Goal: Task Accomplishment & Management: Manage account settings

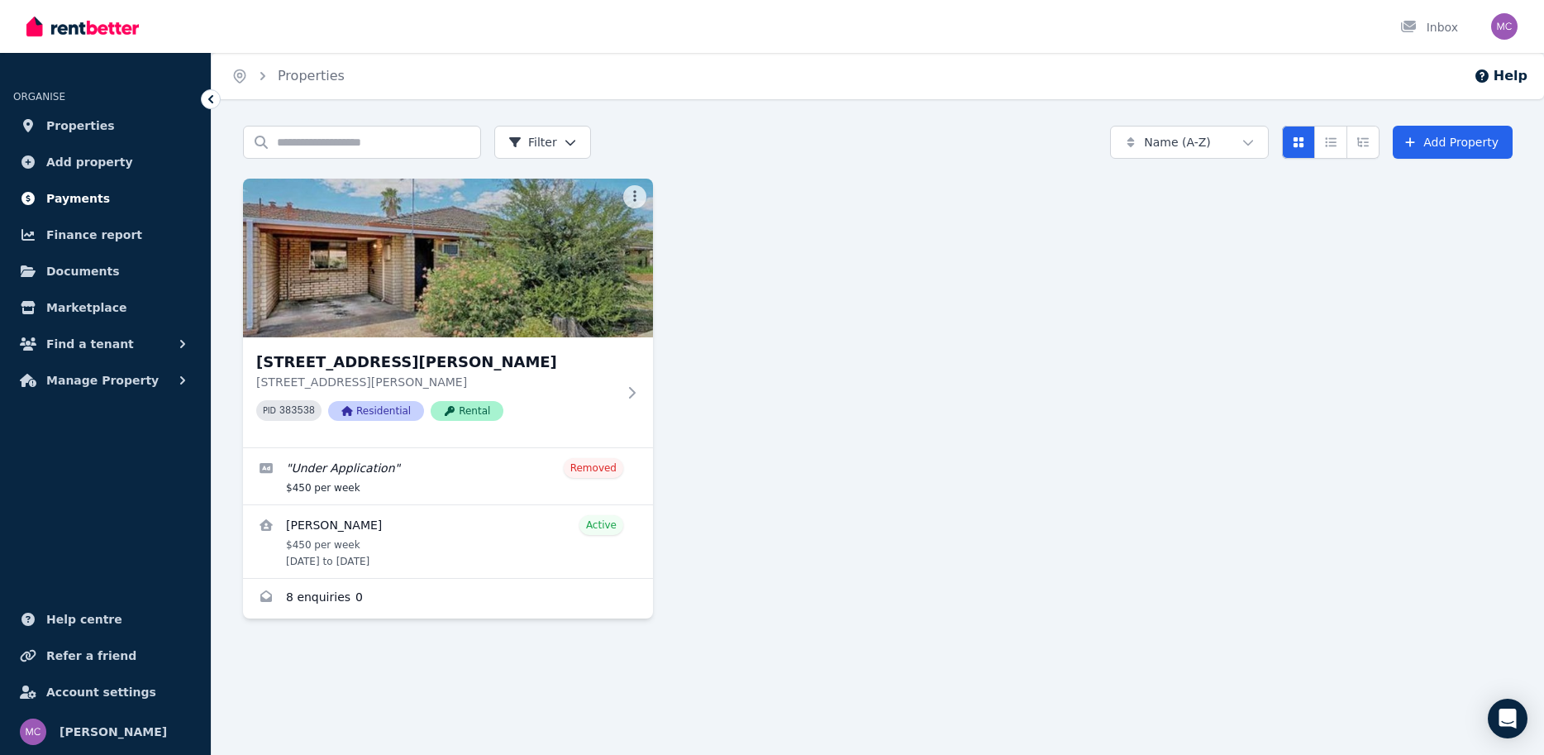
click at [112, 202] on link "Payments" at bounding box center [105, 198] width 184 height 33
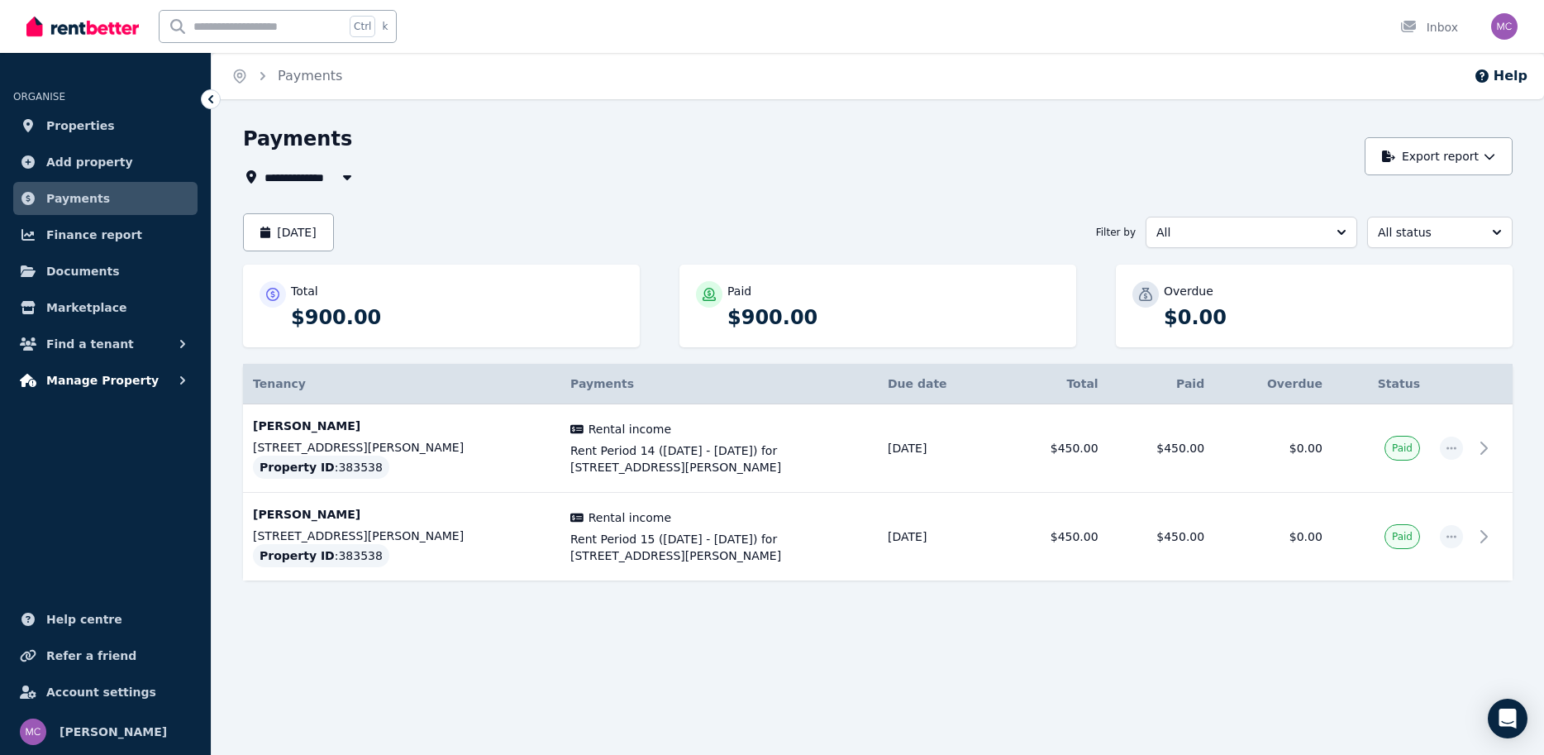
click at [109, 379] on span "Manage Property" at bounding box center [102, 380] width 112 height 20
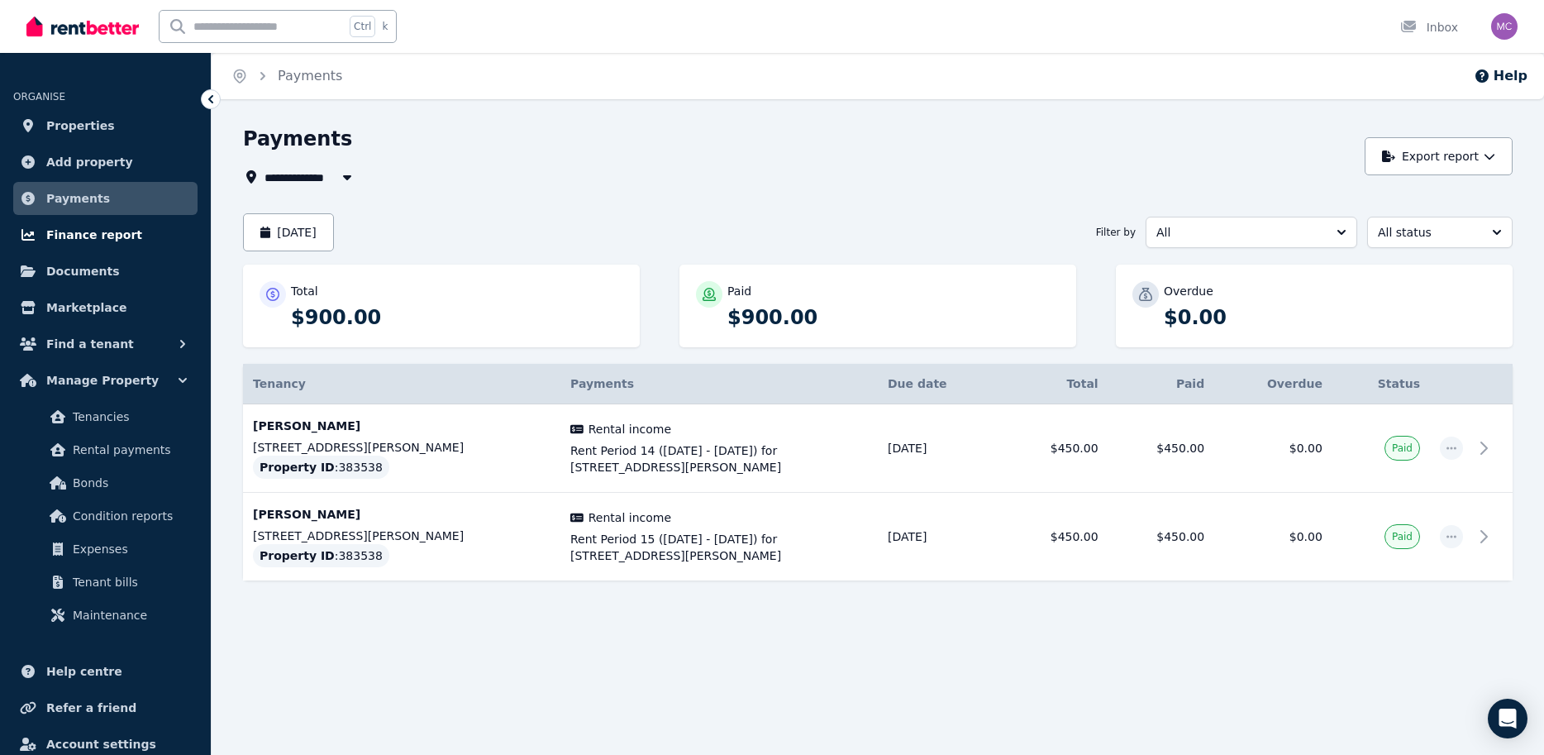
click at [128, 225] on link "Finance report" at bounding box center [105, 234] width 184 height 33
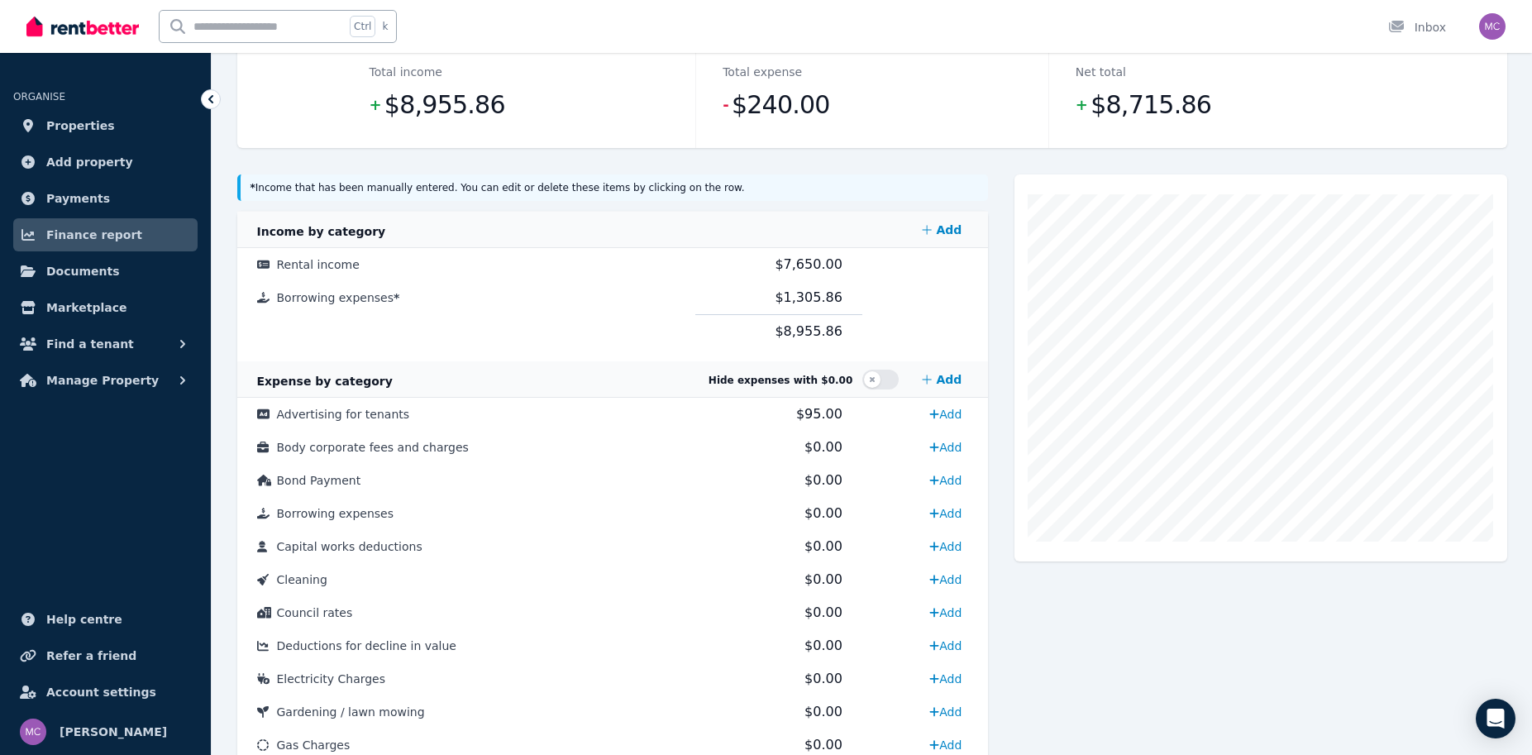
scroll to position [248, 0]
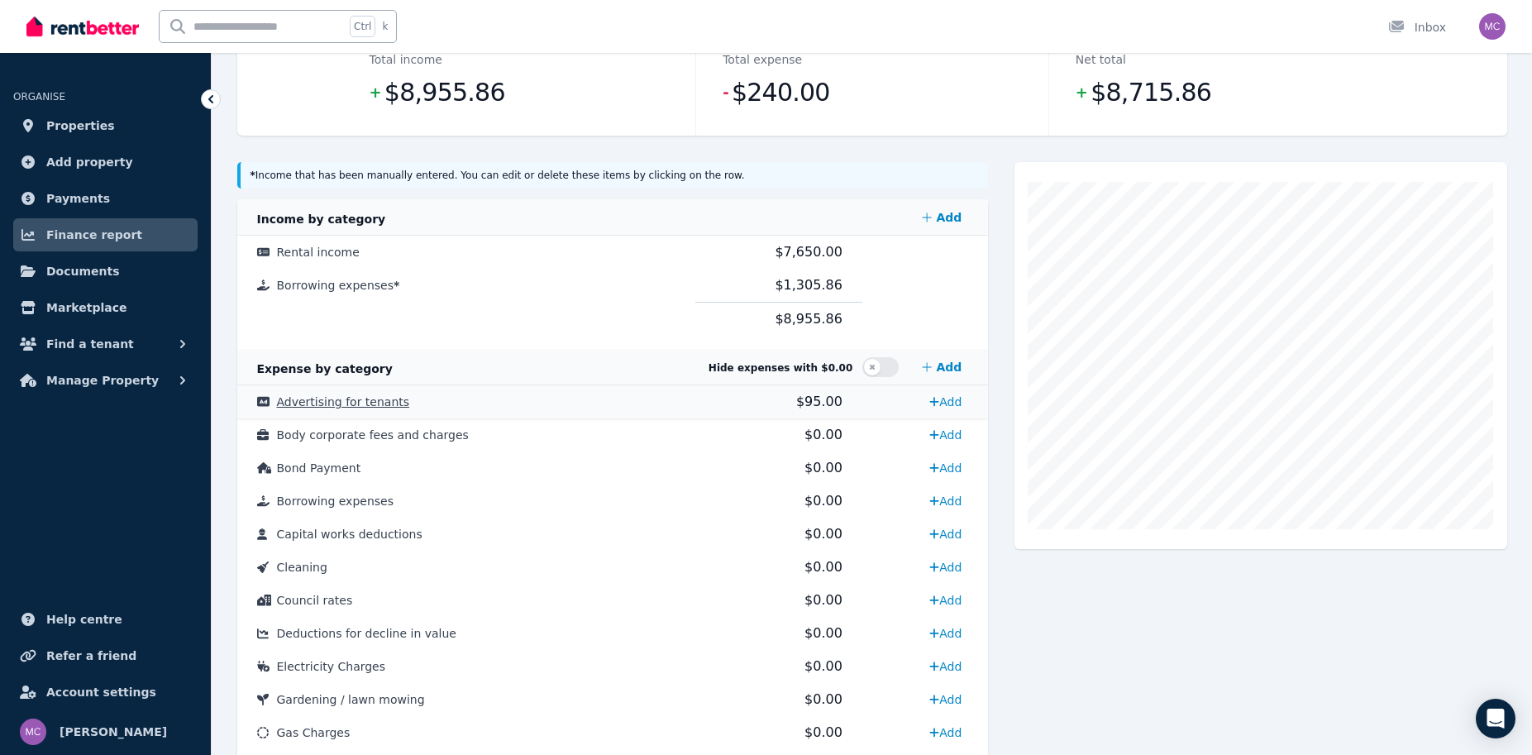
click at [812, 402] on span "$95.00" at bounding box center [819, 401] width 46 height 16
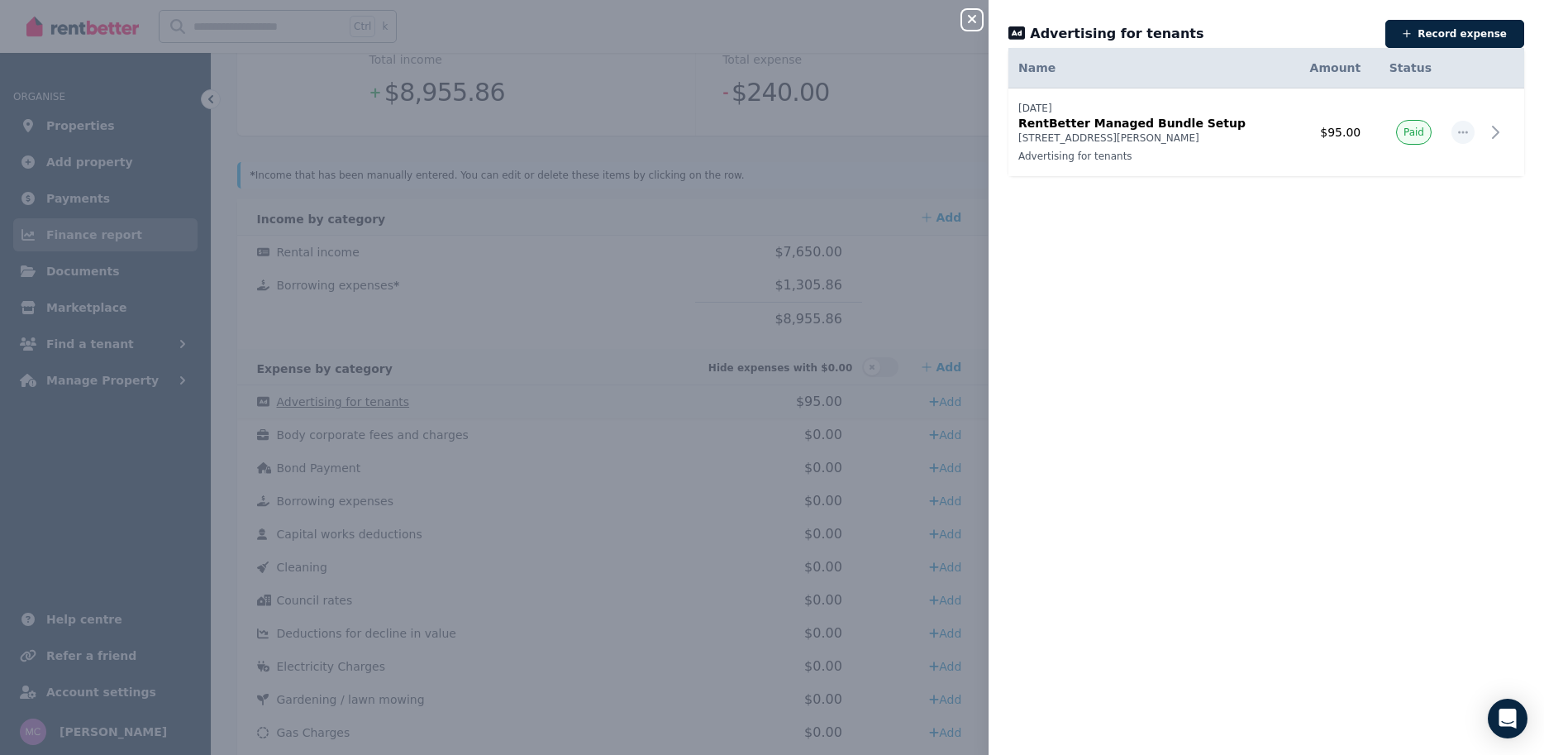
click at [812, 402] on div "Close panel Advertising for tenants Record expense Date Name Address Category A…" at bounding box center [772, 377] width 1544 height 755
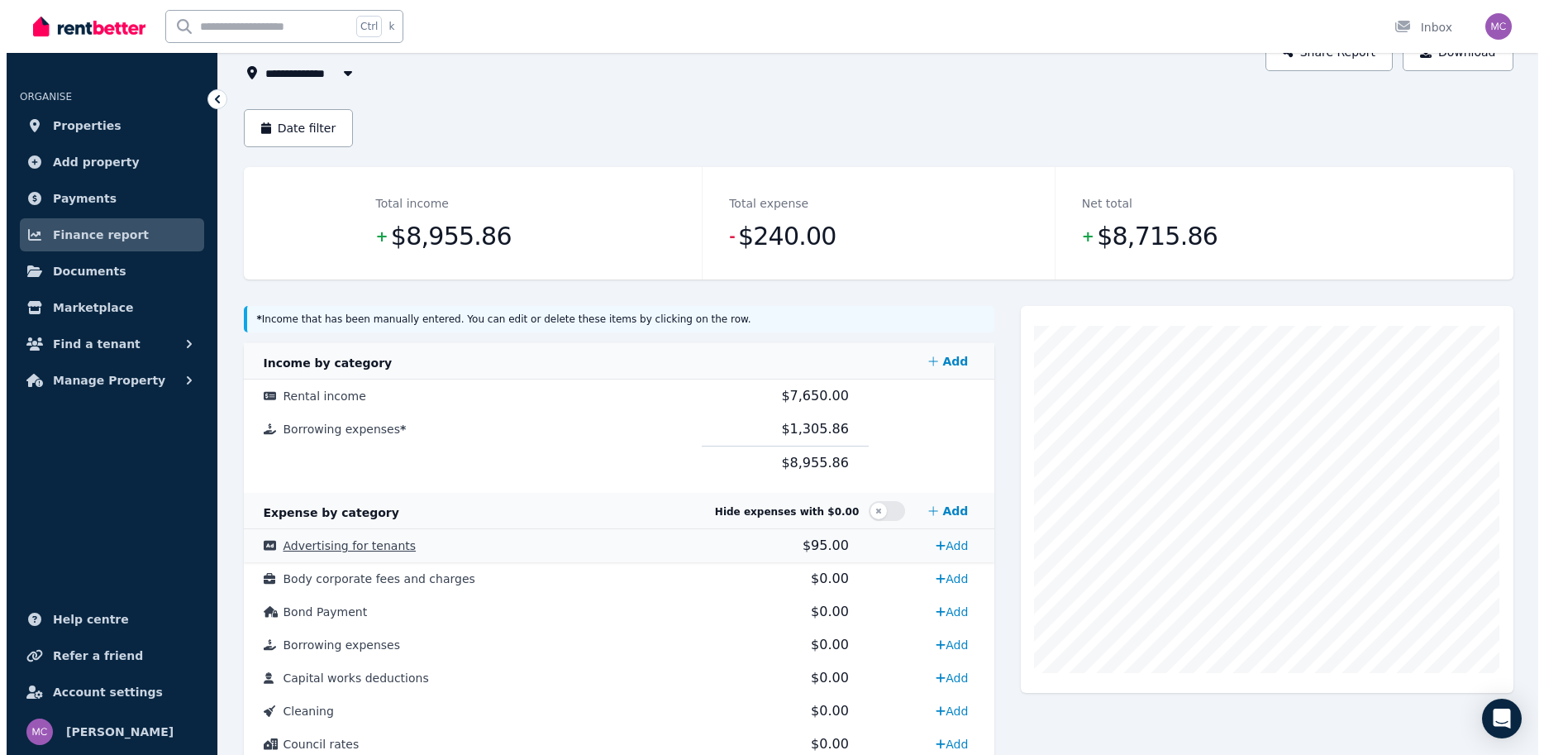
scroll to position [0, 0]
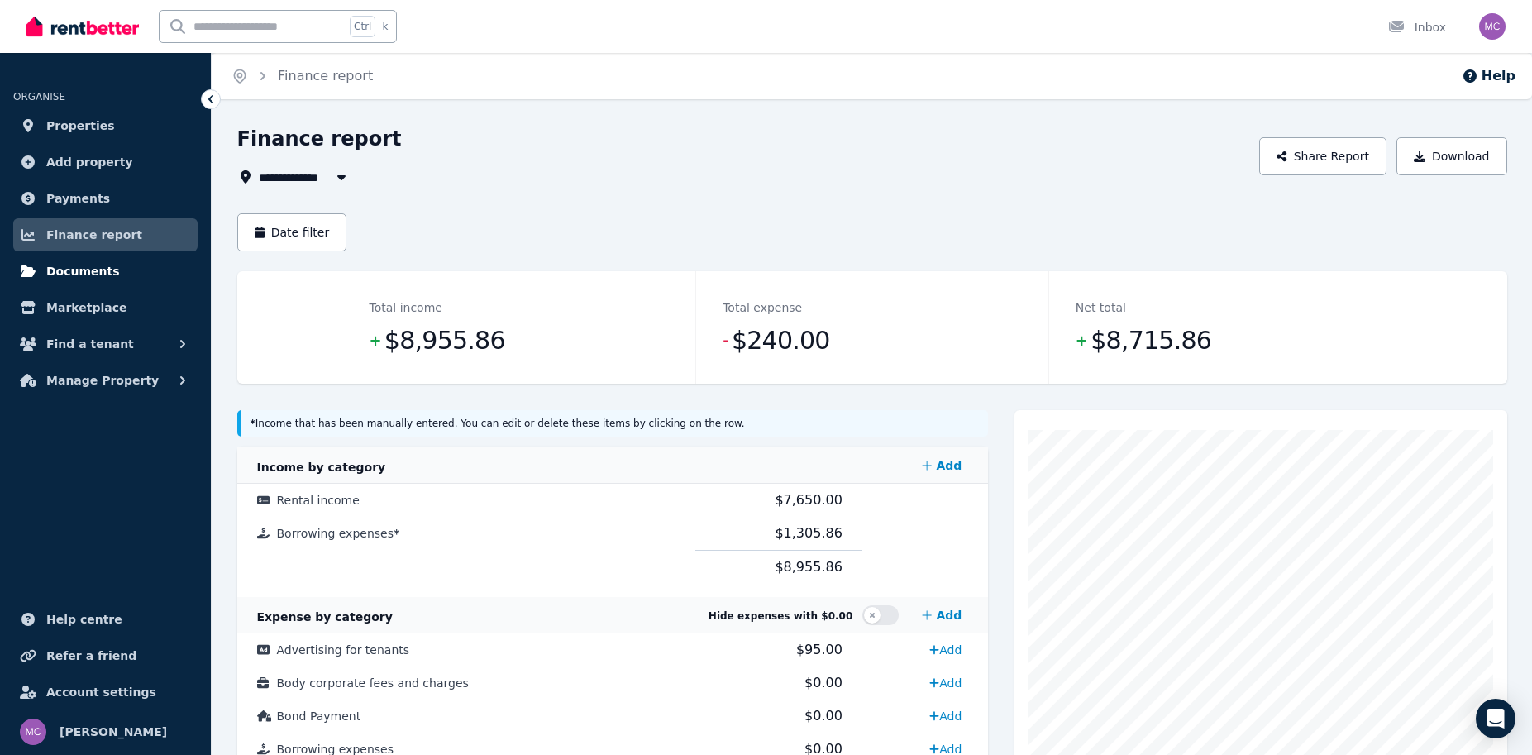
click at [98, 275] on span "Documents" at bounding box center [83, 271] width 74 height 20
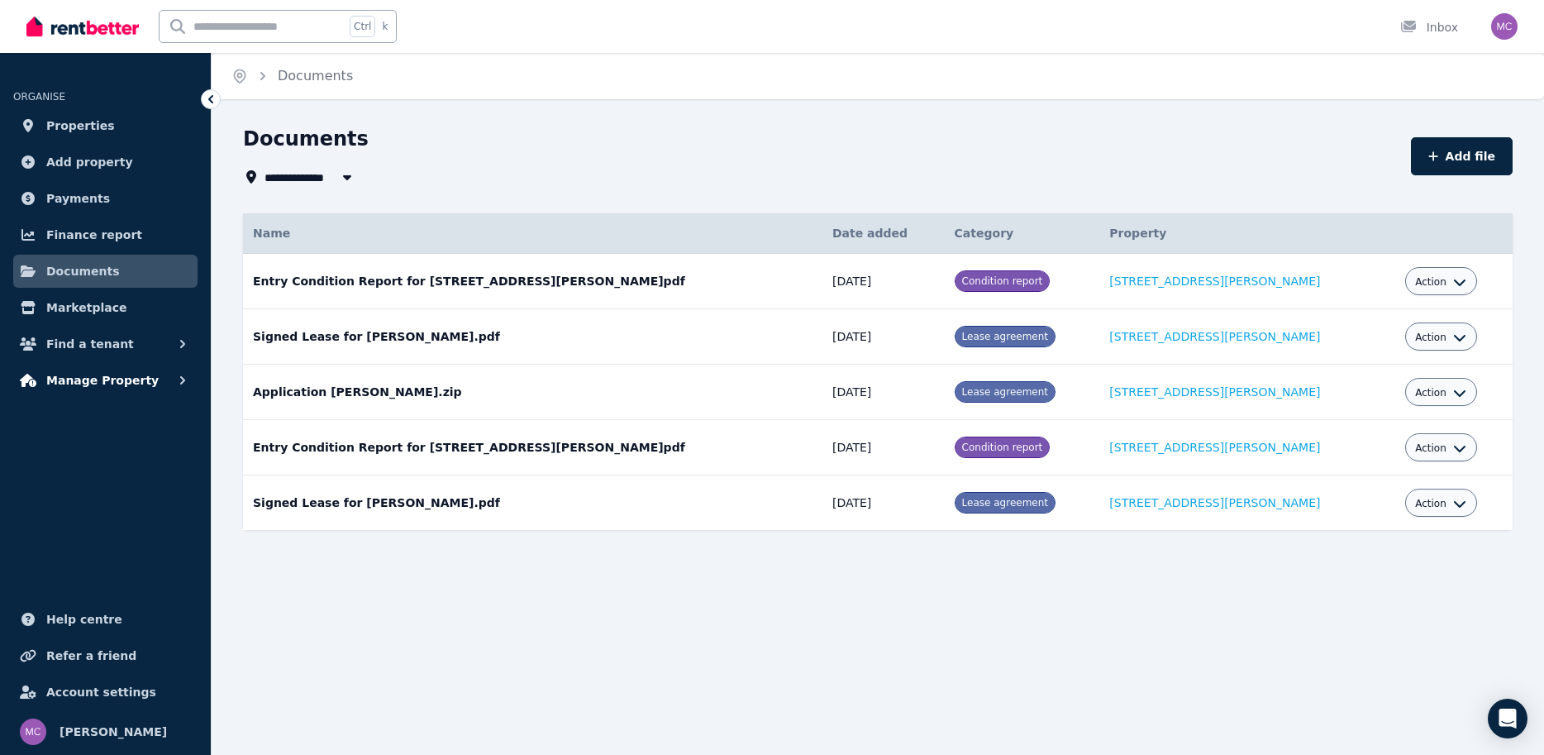
click at [90, 383] on span "Manage Property" at bounding box center [102, 380] width 112 height 20
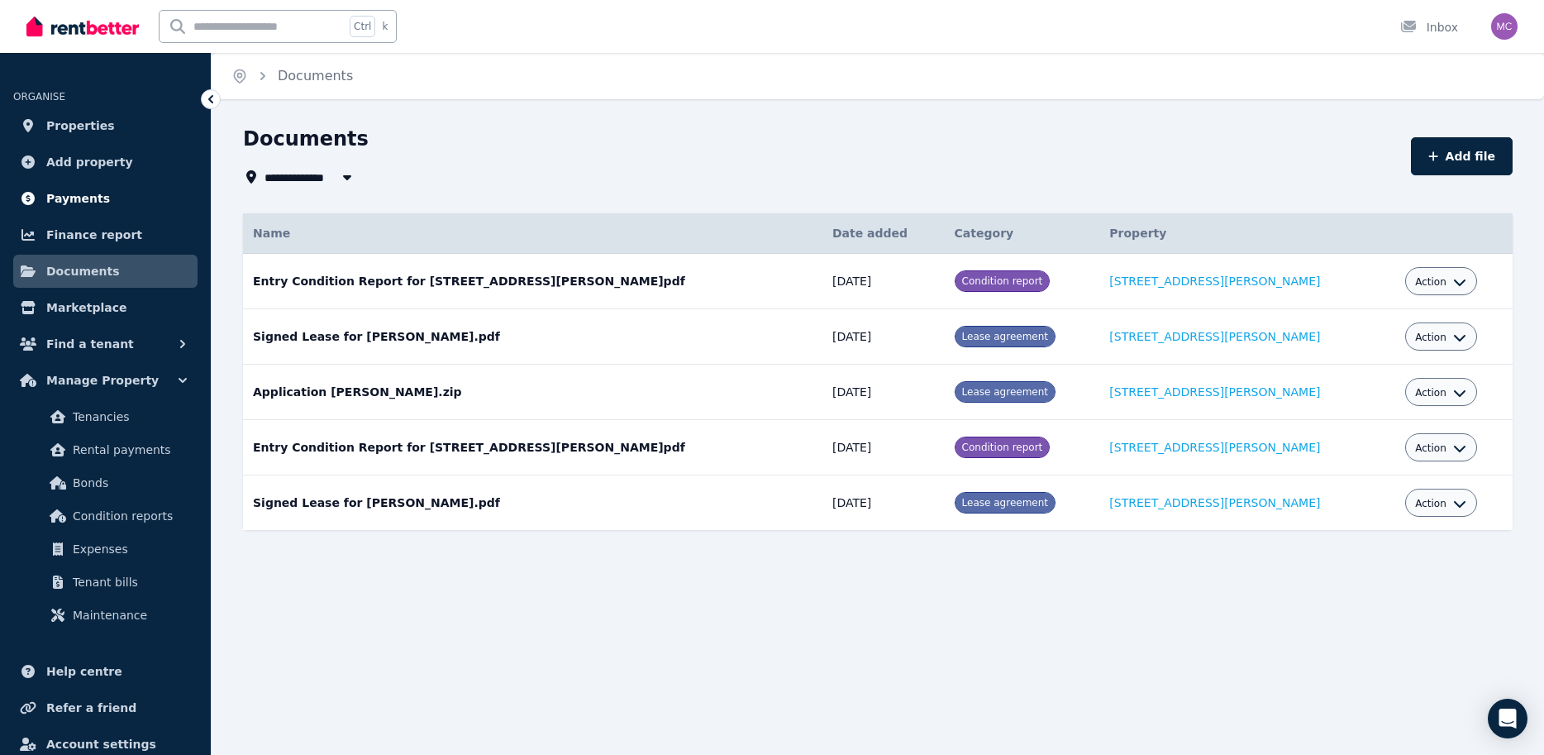
click at [107, 202] on link "Payments" at bounding box center [105, 198] width 184 height 33
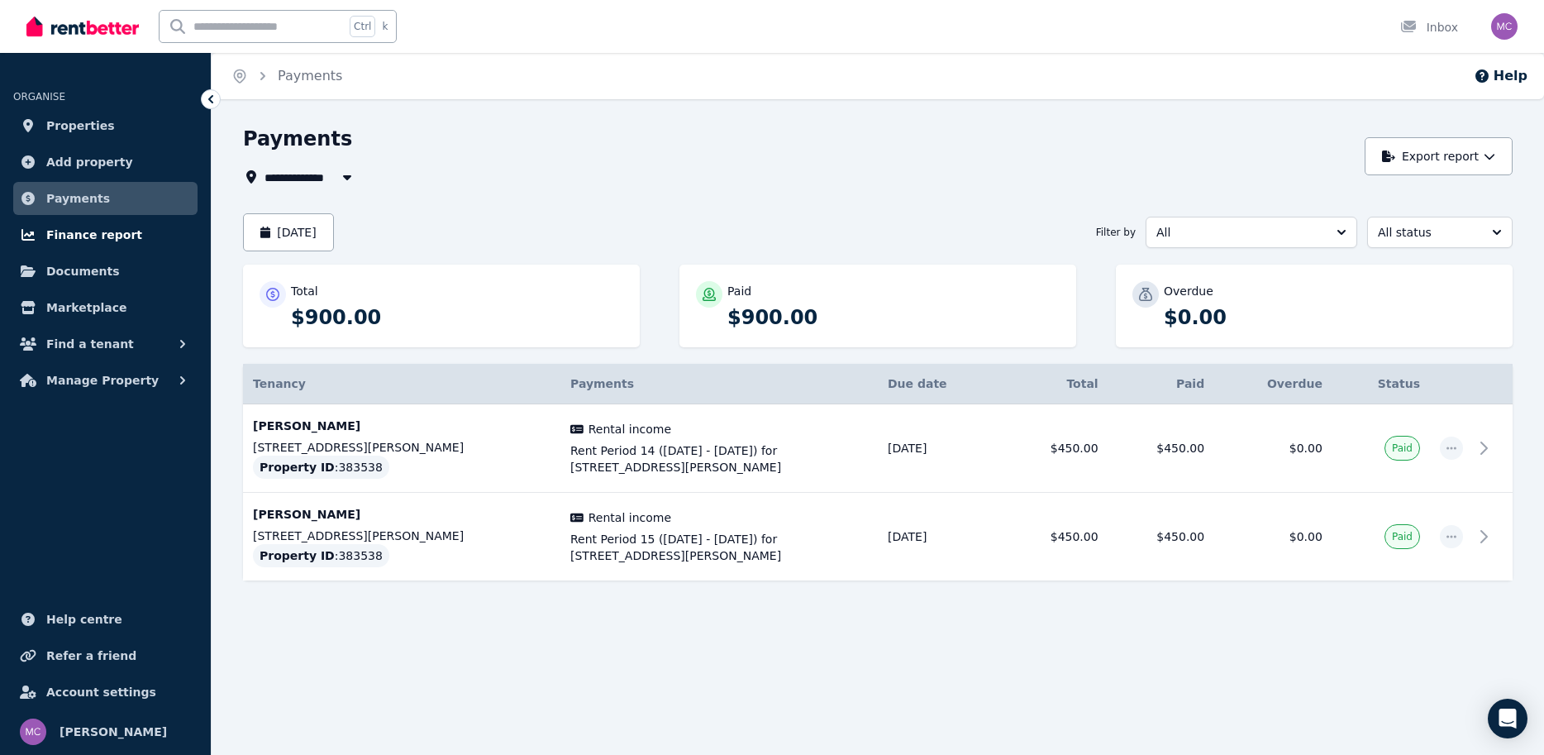
click at [120, 229] on span "Finance report" at bounding box center [94, 235] width 96 height 20
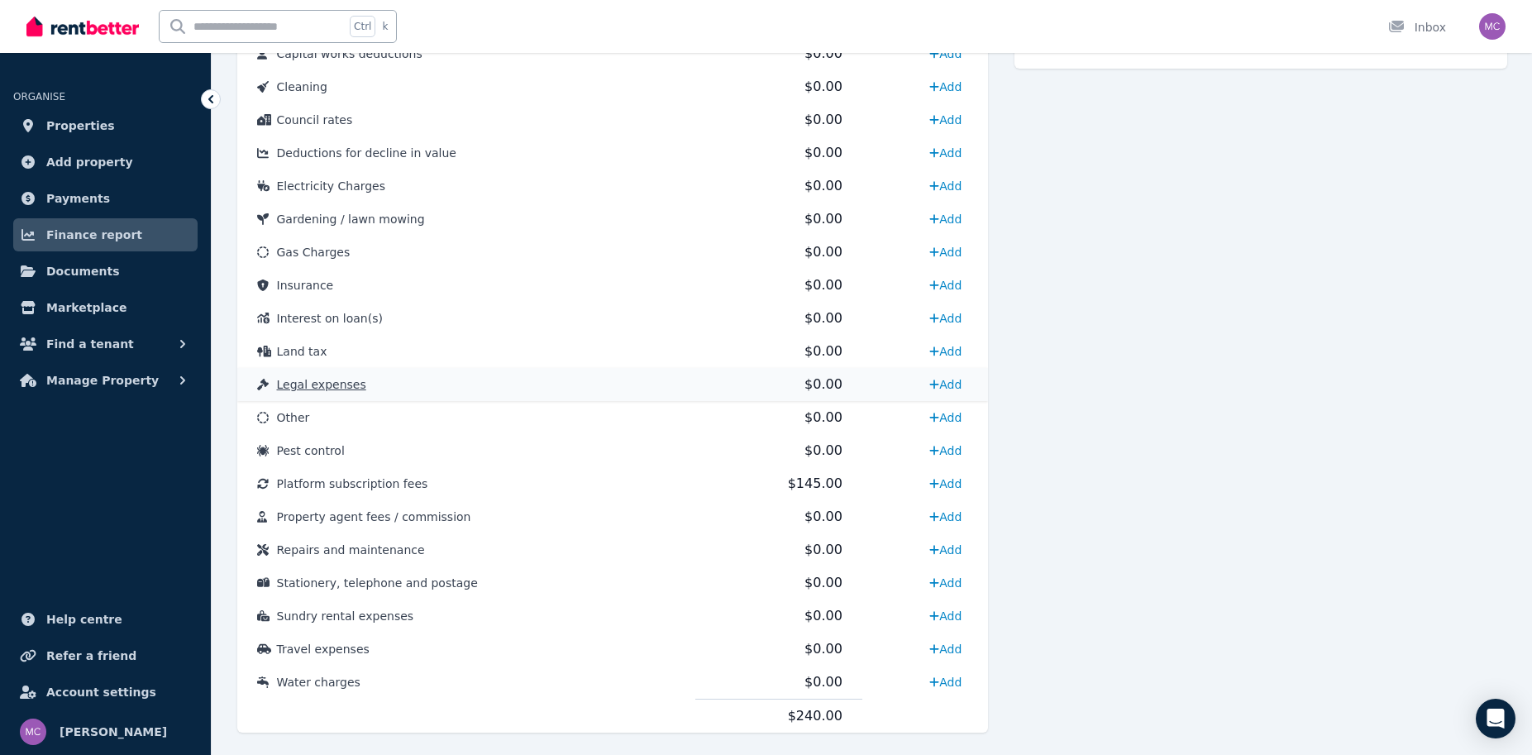
scroll to position [762, 0]
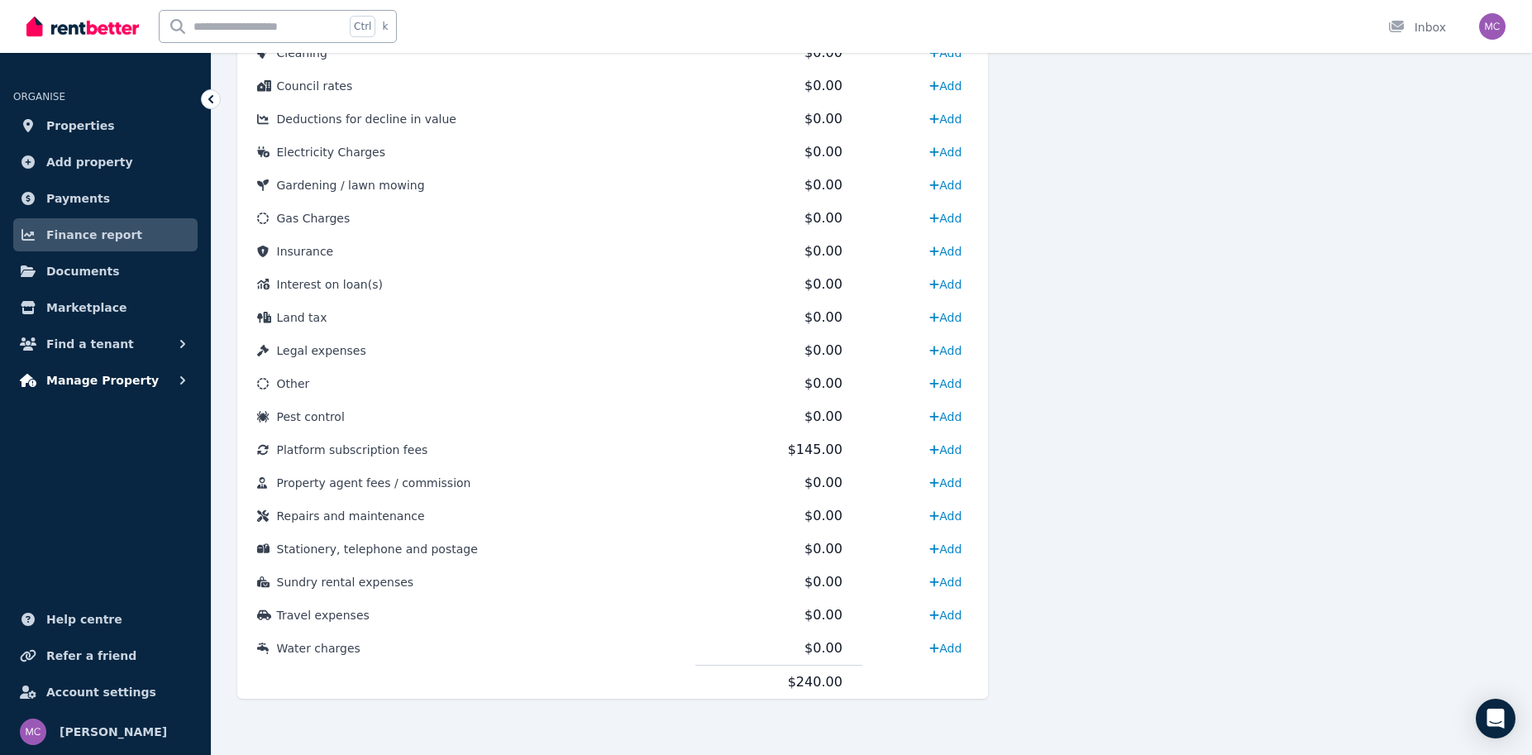
click at [118, 377] on span "Manage Property" at bounding box center [102, 380] width 112 height 20
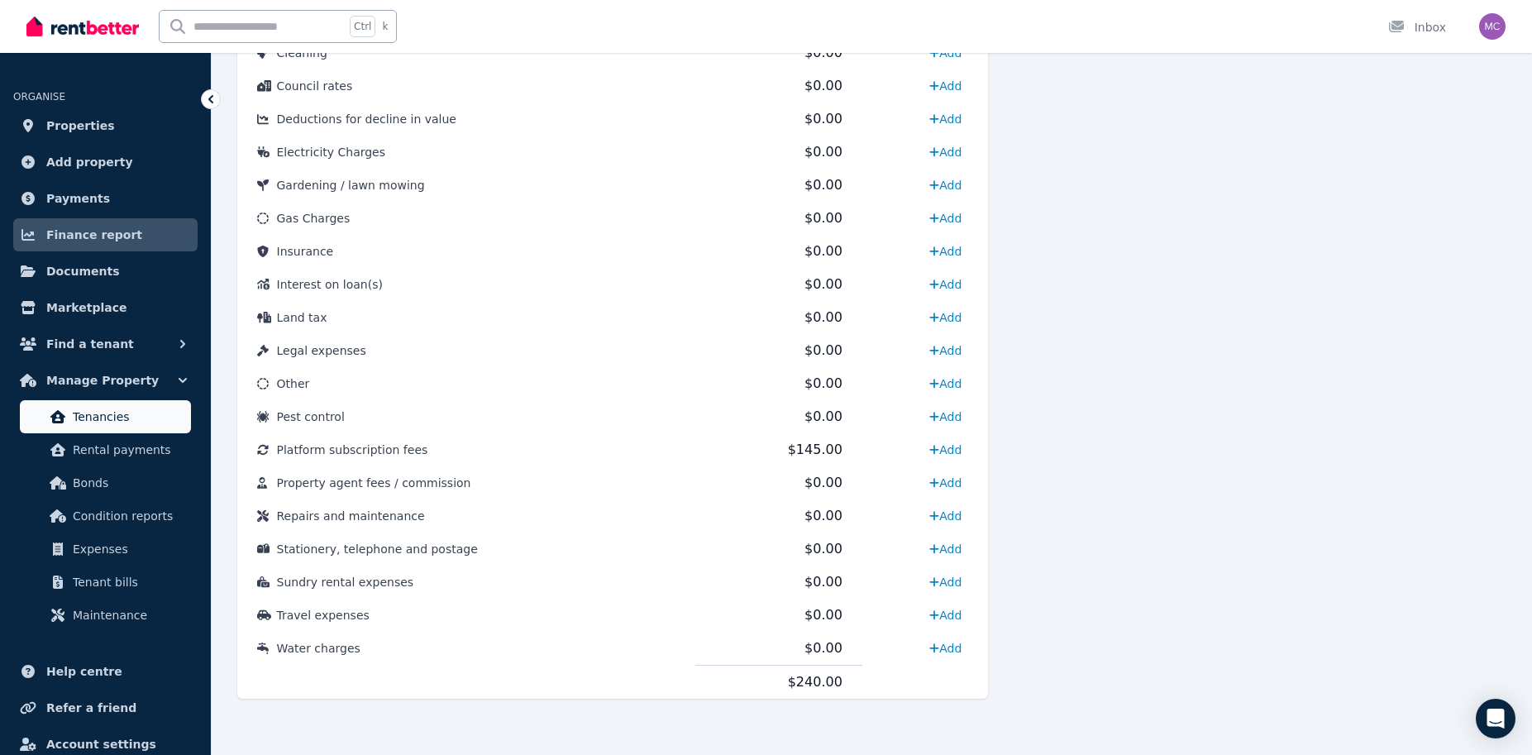
click at [129, 412] on span "Tenancies" at bounding box center [129, 417] width 112 height 20
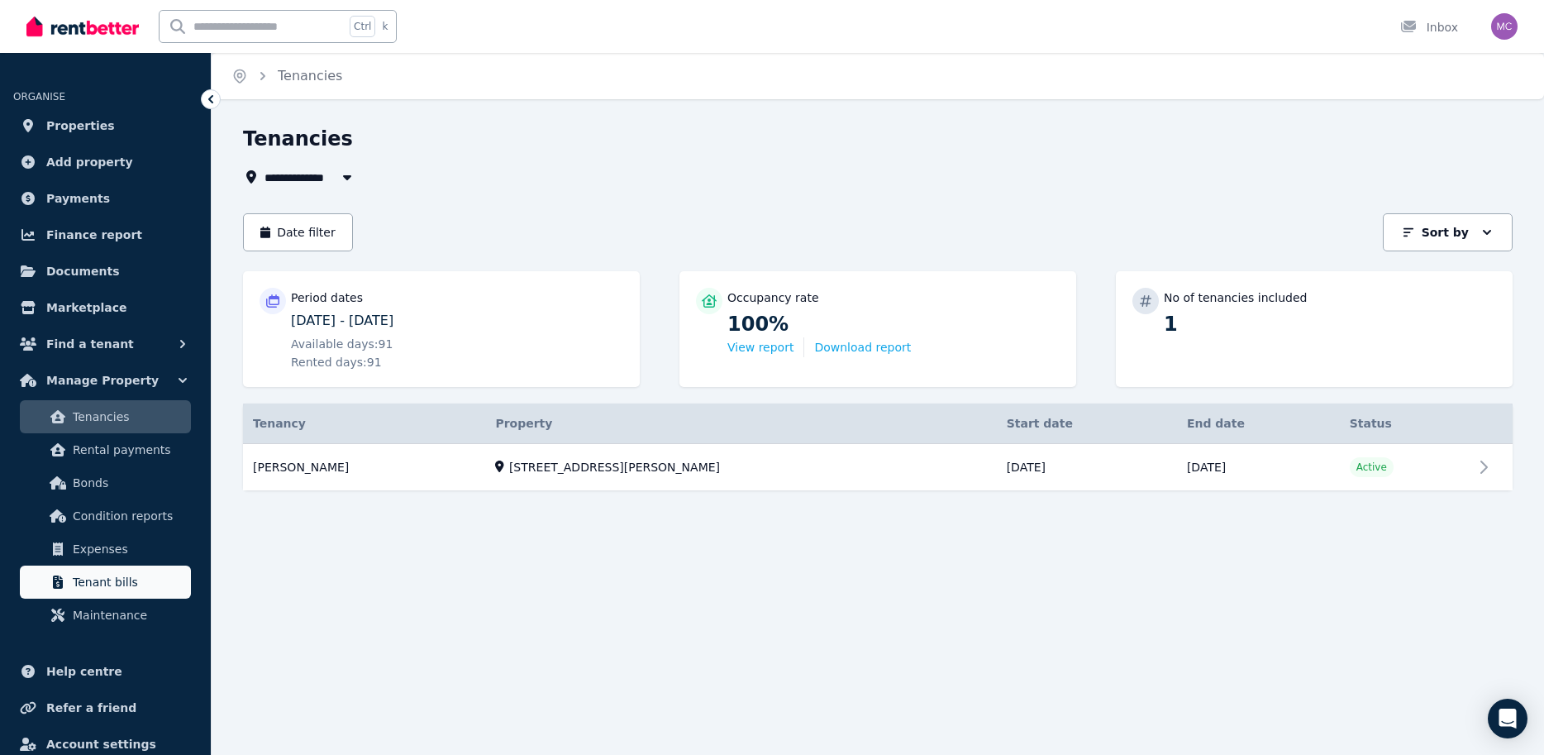
click at [113, 577] on span "Tenant bills" at bounding box center [129, 582] width 112 height 20
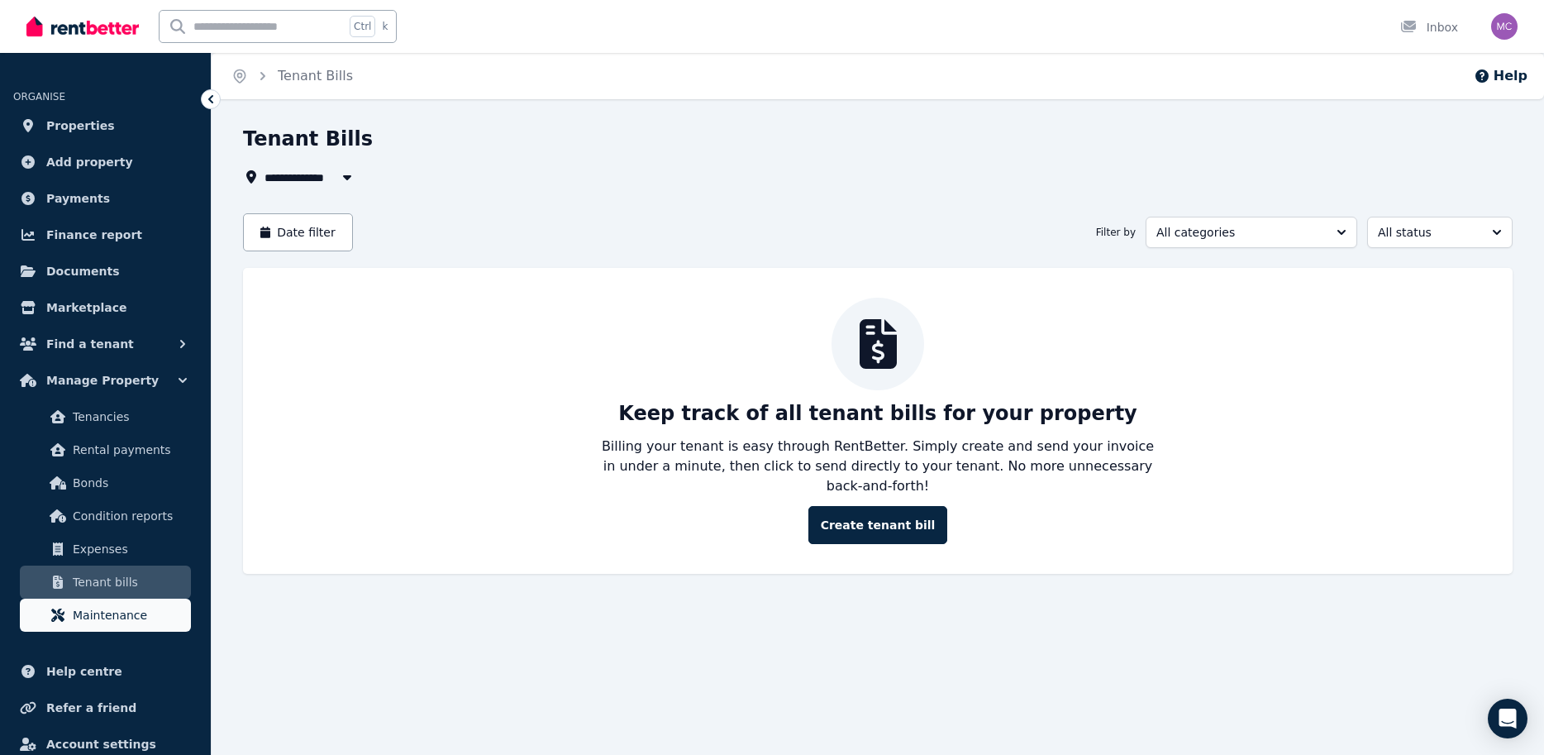
click at [118, 611] on span "Maintenance" at bounding box center [129, 615] width 112 height 20
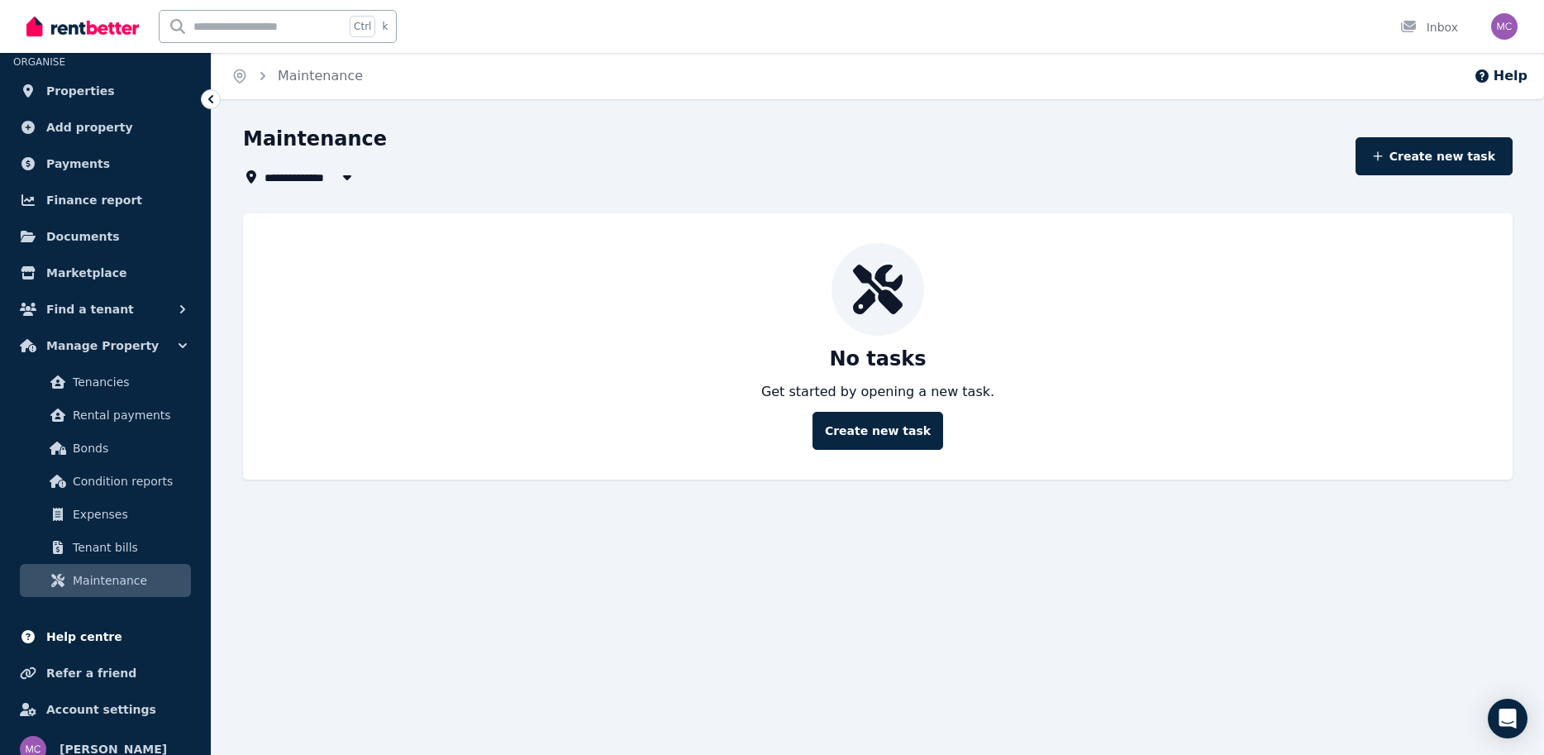
scroll to position [52, 0]
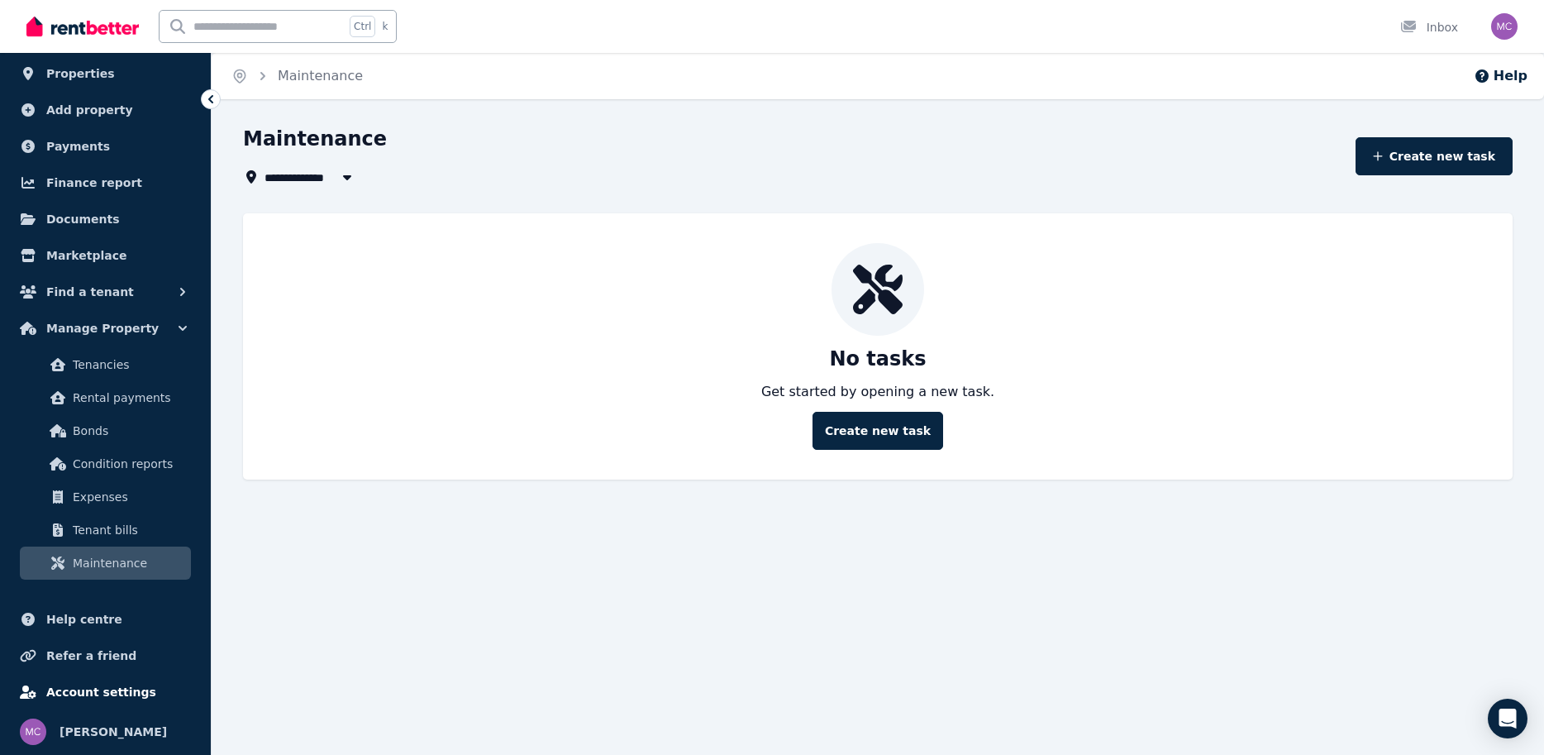
click at [117, 688] on span "Account settings" at bounding box center [101, 692] width 110 height 20
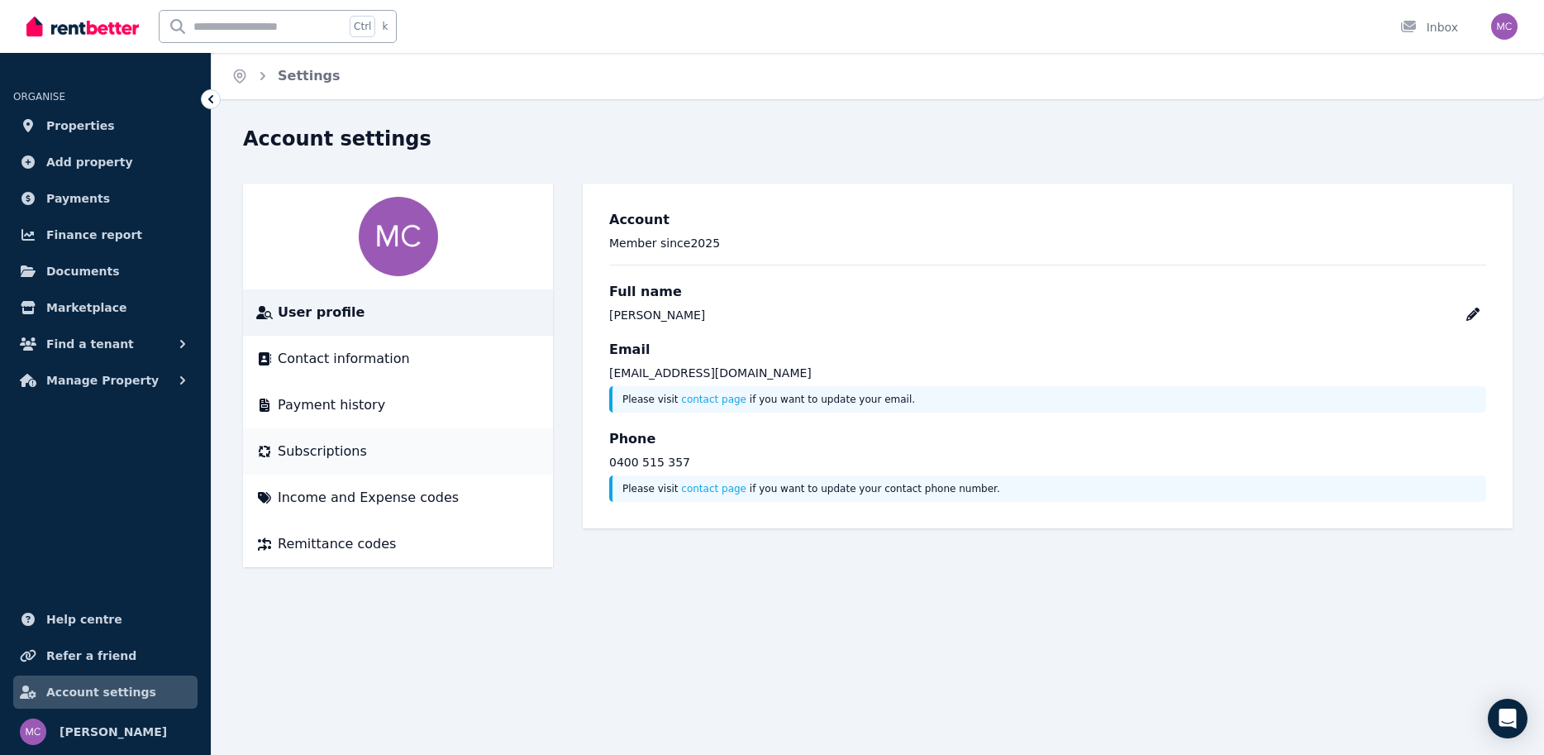
click at [374, 442] on div "Subscriptions" at bounding box center [397, 451] width 283 height 20
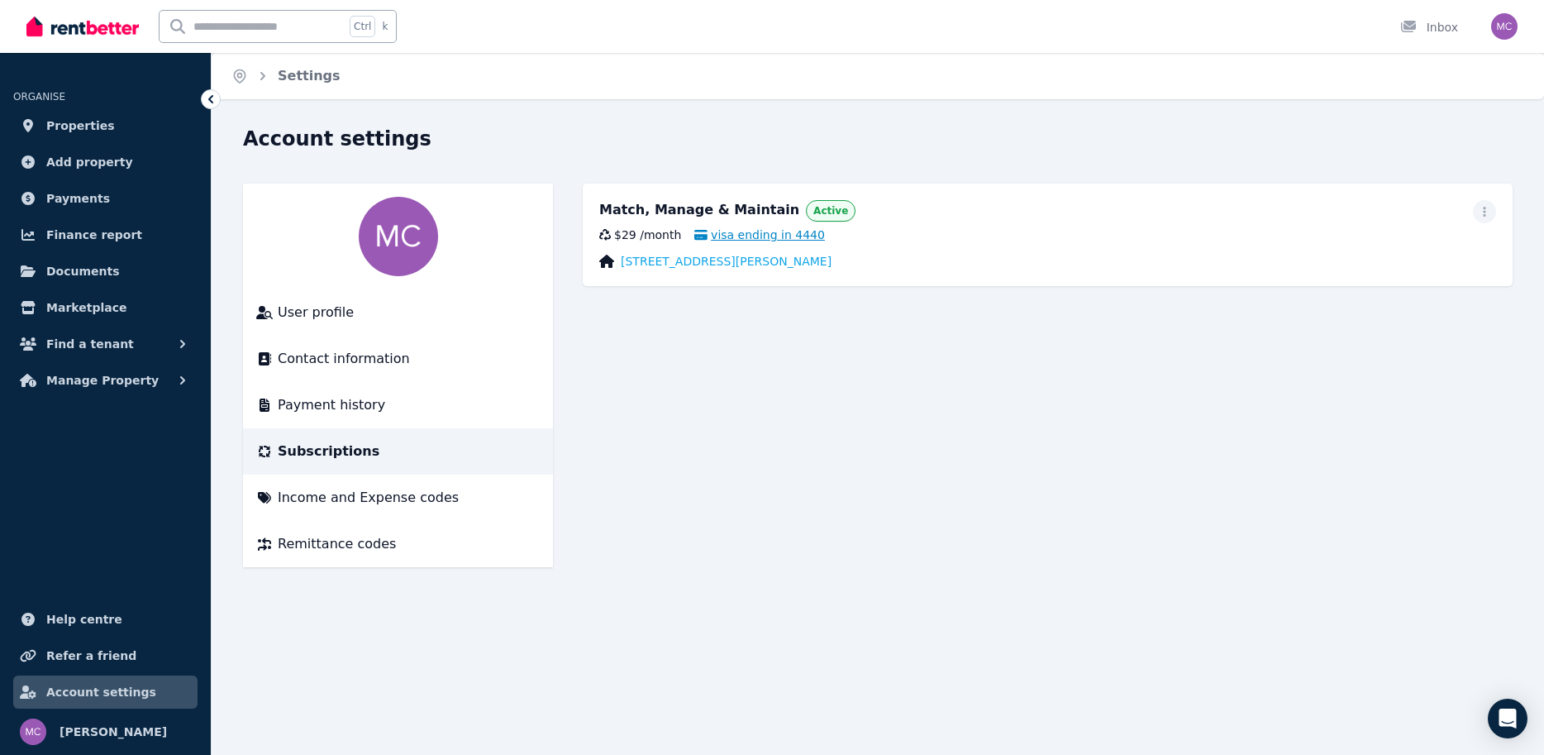
click at [780, 234] on span "visa ending in 4440" at bounding box center [759, 234] width 131 height 17
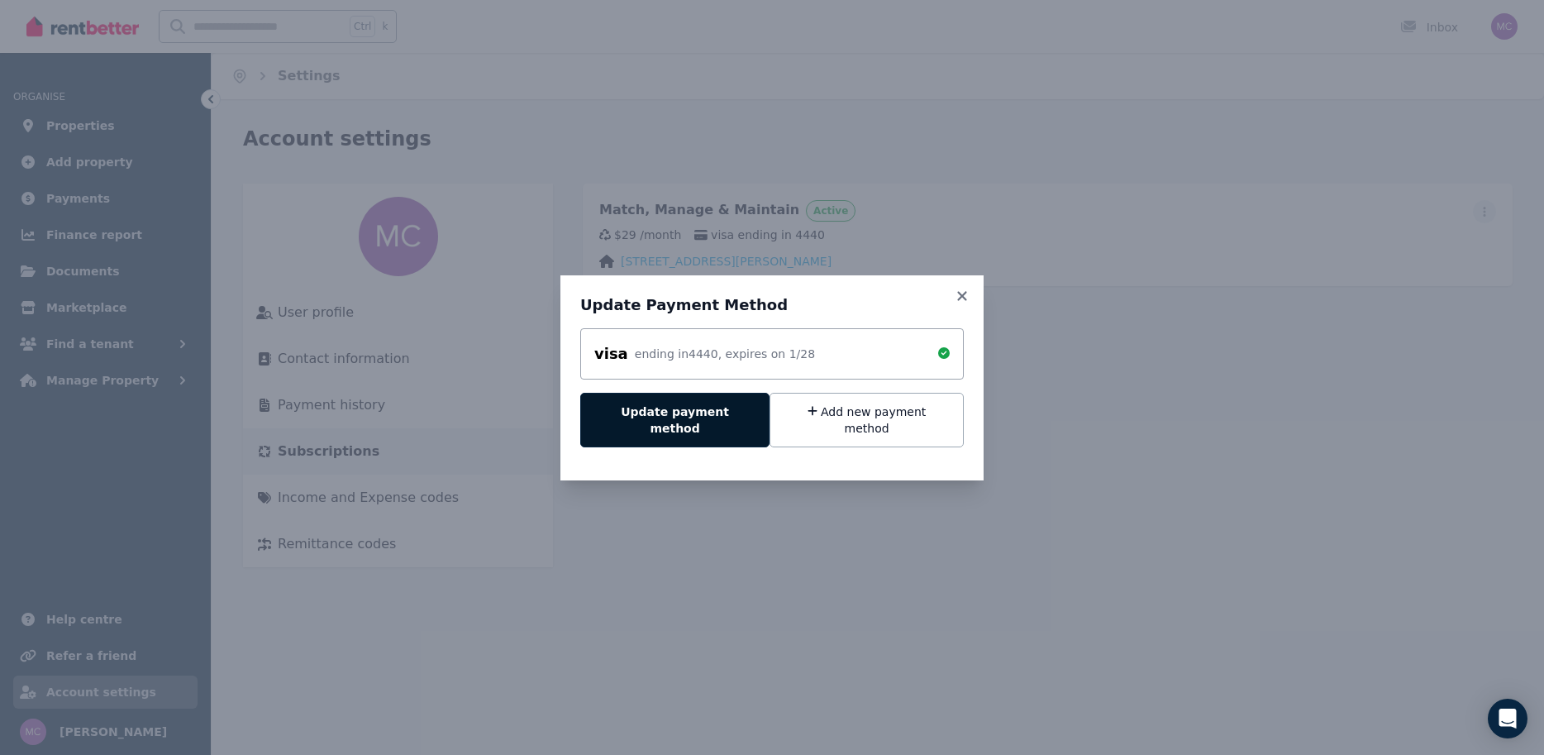
click at [680, 419] on button "Update payment method" at bounding box center [674, 420] width 189 height 55
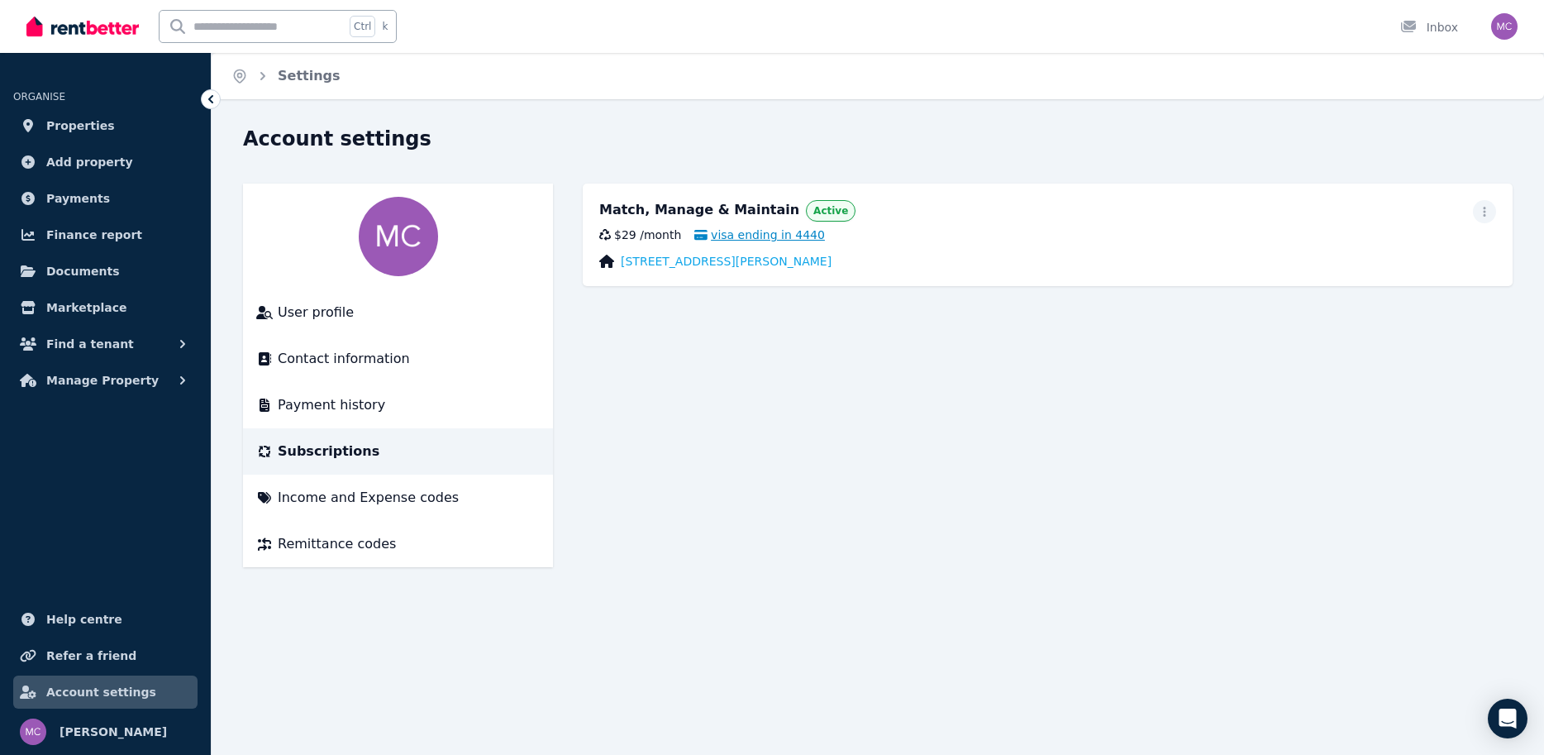
click at [765, 235] on span "visa ending in 4440" at bounding box center [759, 234] width 131 height 17
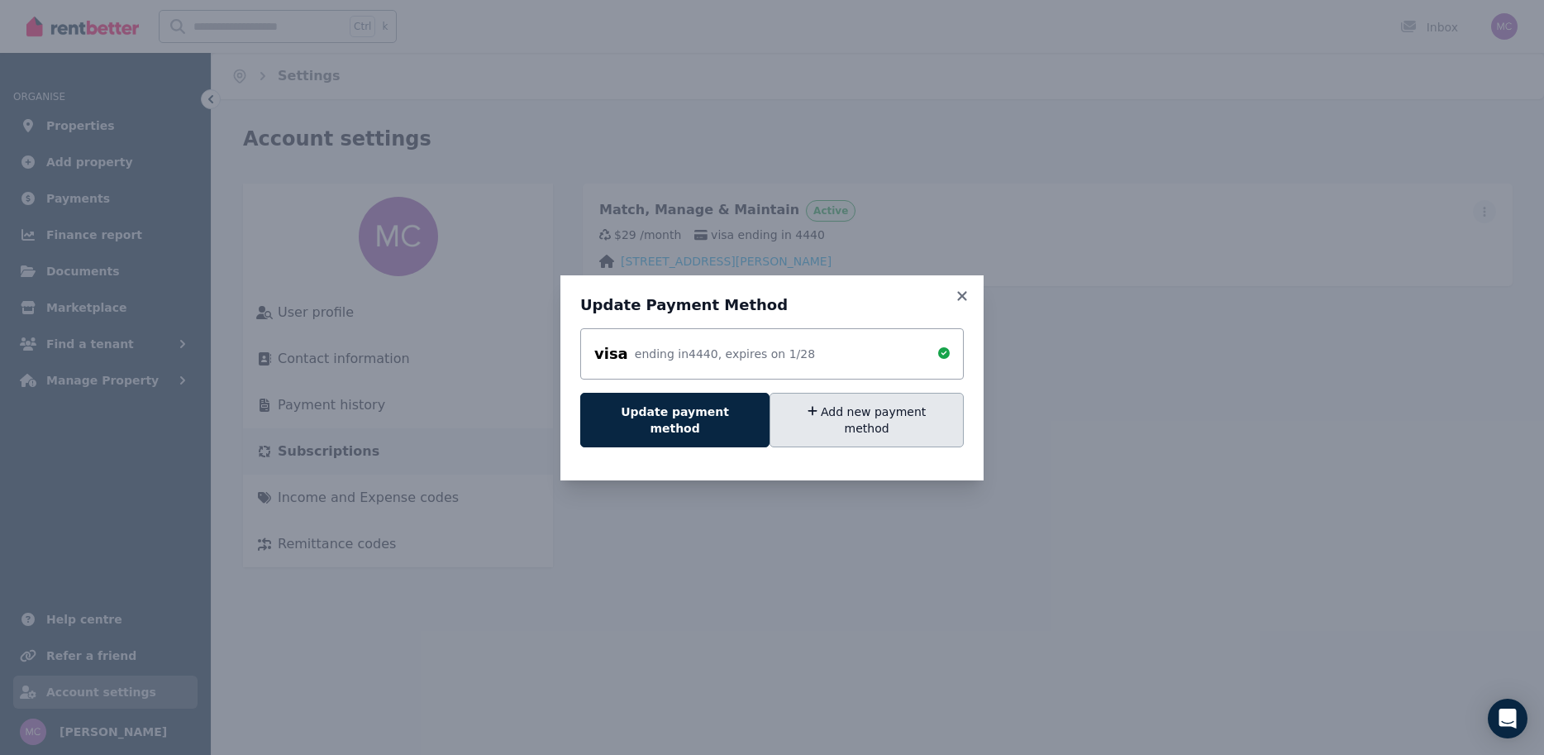
click at [853, 426] on button "Add new payment method" at bounding box center [866, 420] width 194 height 55
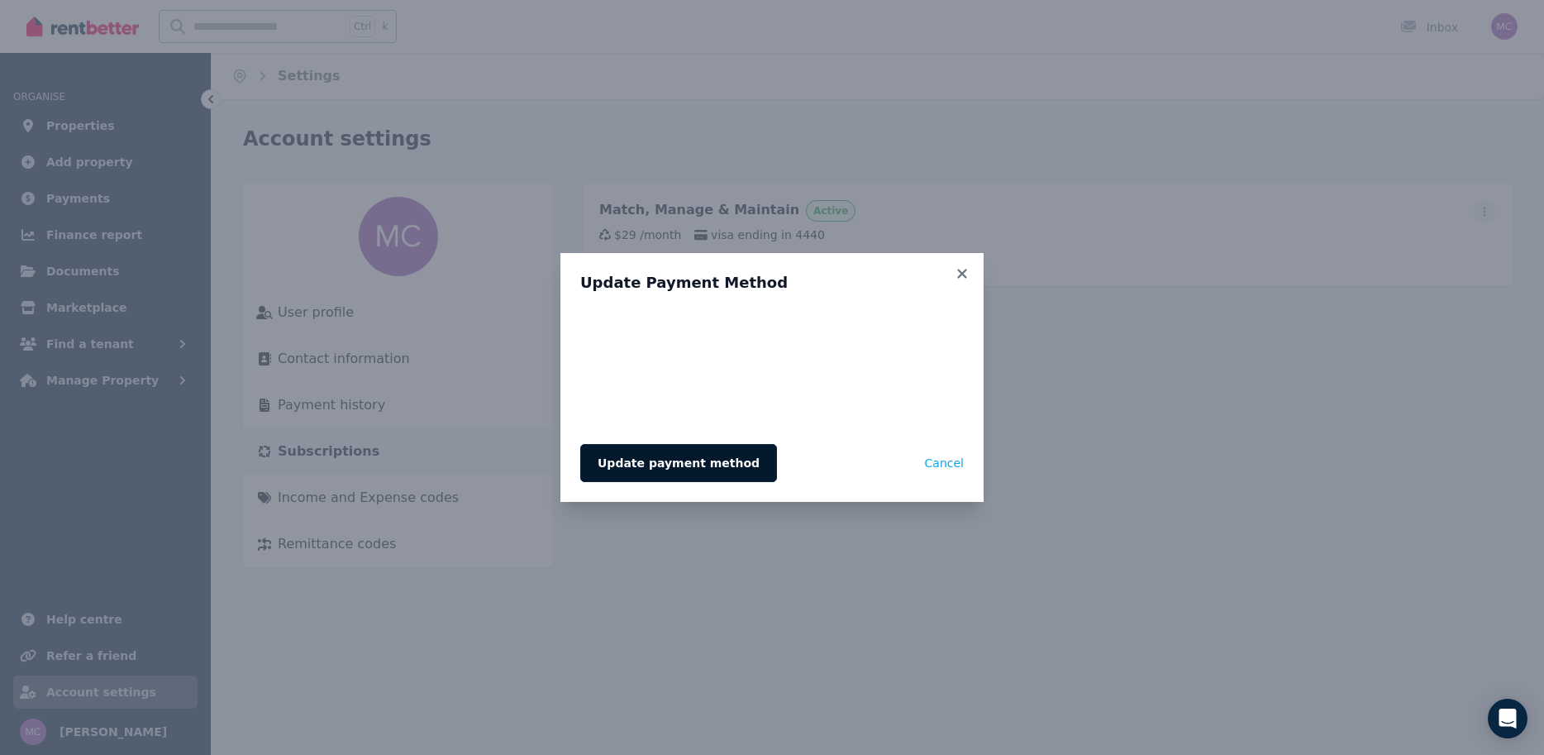
click at [707, 462] on button "Update payment method" at bounding box center [678, 463] width 197 height 38
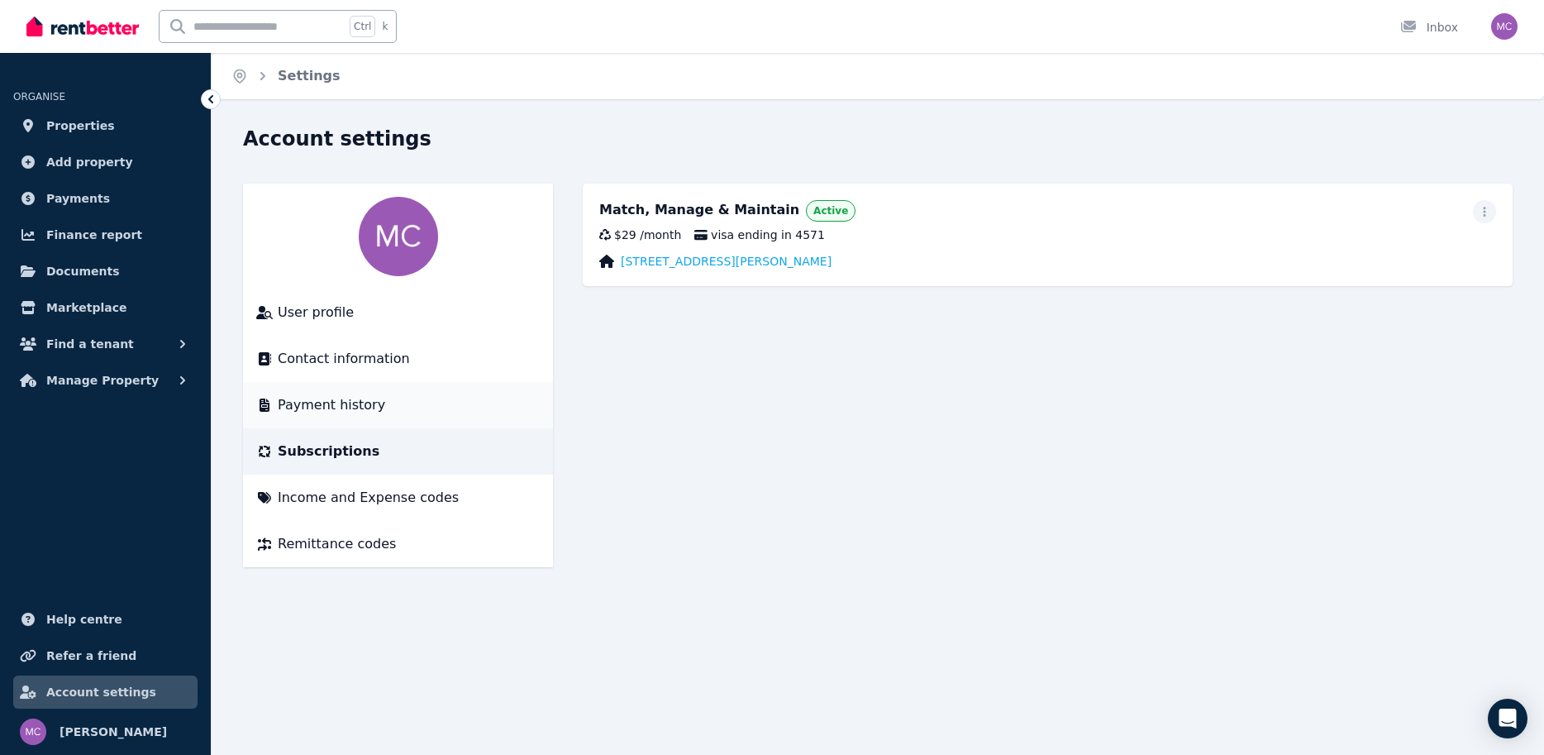
click at [448, 398] on div "Payment history" at bounding box center [397, 405] width 283 height 20
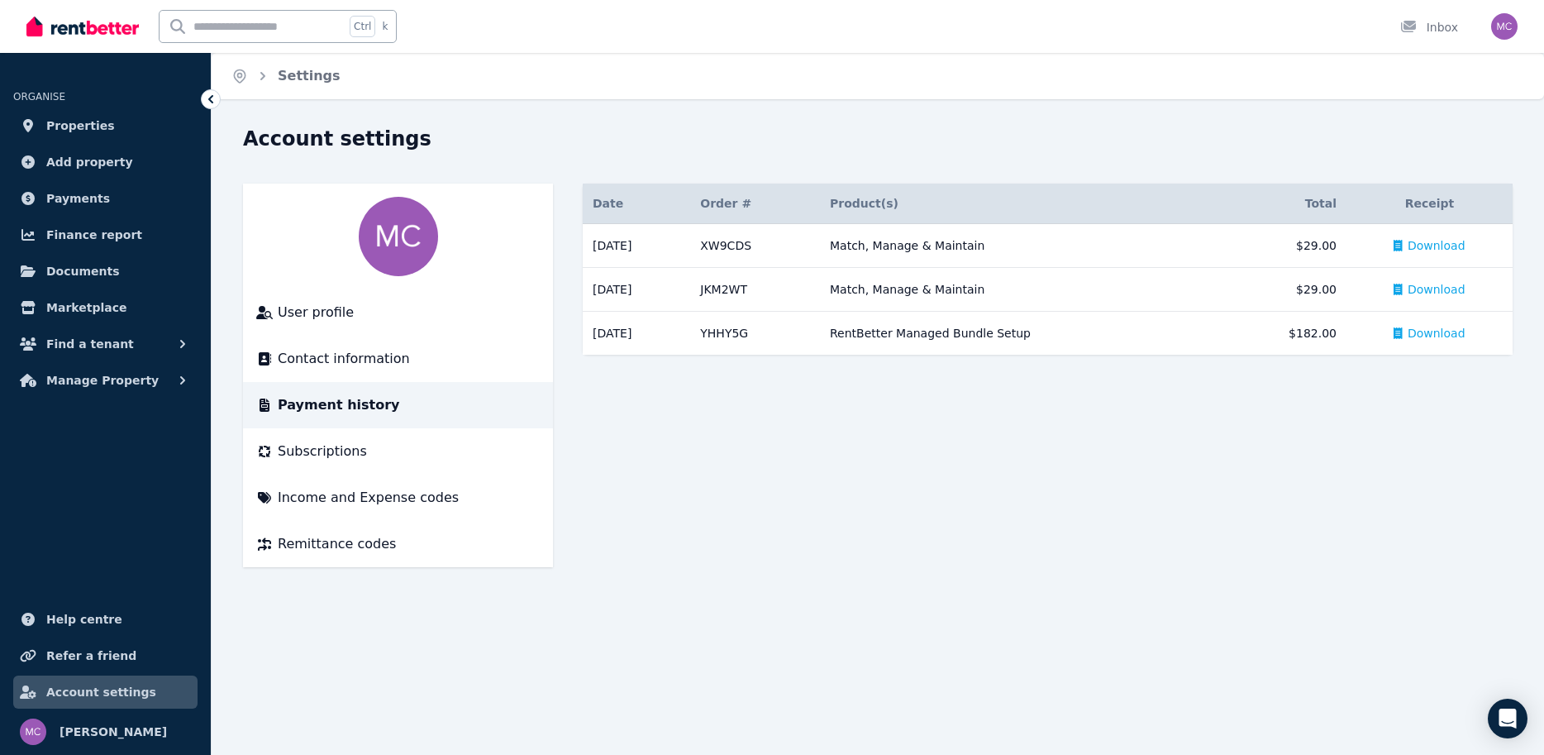
click at [950, 591] on div "Account settings User profile Contact information Payment history Subscriptions…" at bounding box center [878, 361] width 1332 height 471
click at [347, 329] on li "User profile" at bounding box center [398, 312] width 310 height 46
click at [381, 314] on div "User profile" at bounding box center [397, 313] width 283 height 20
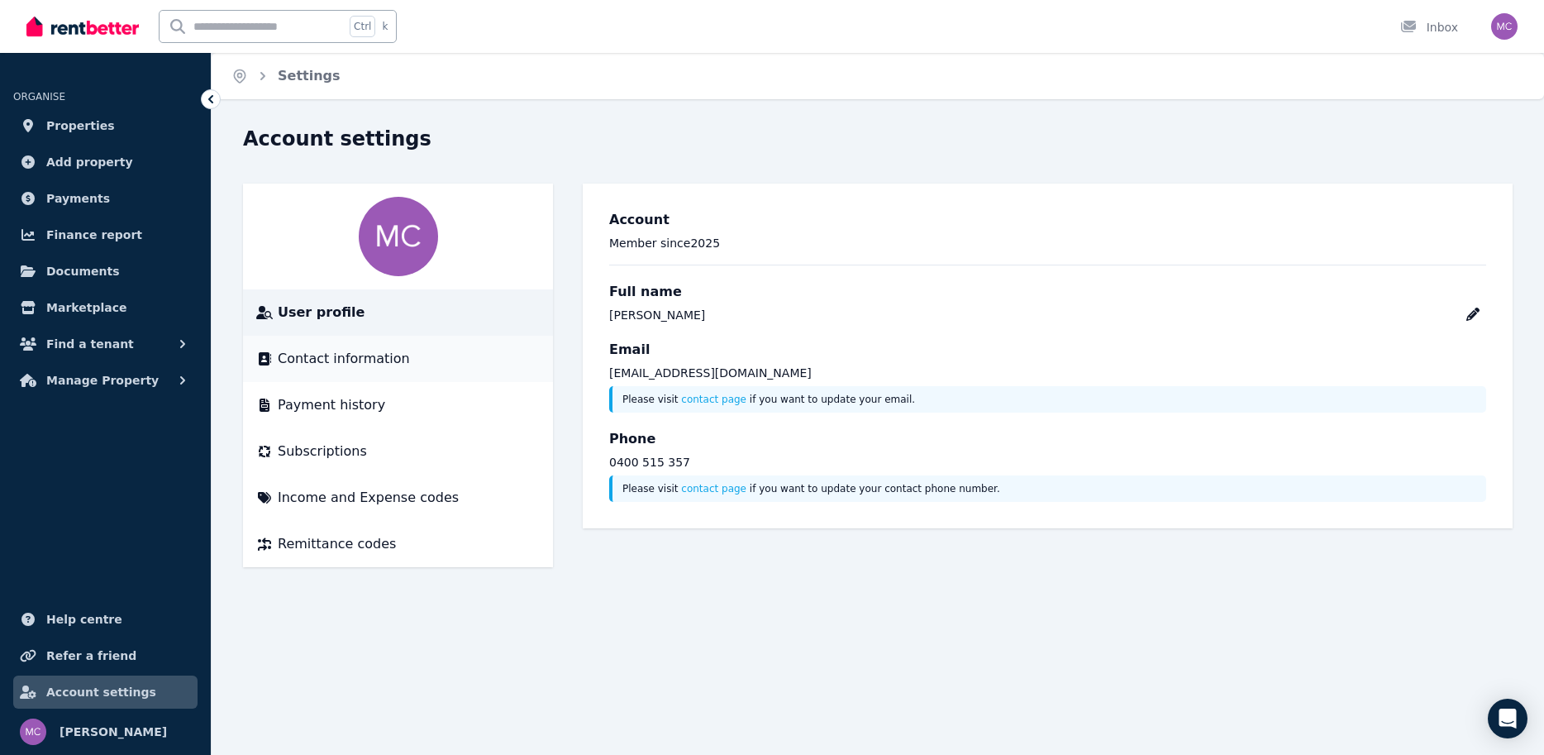
click at [381, 360] on span "Contact information" at bounding box center [344, 359] width 132 height 20
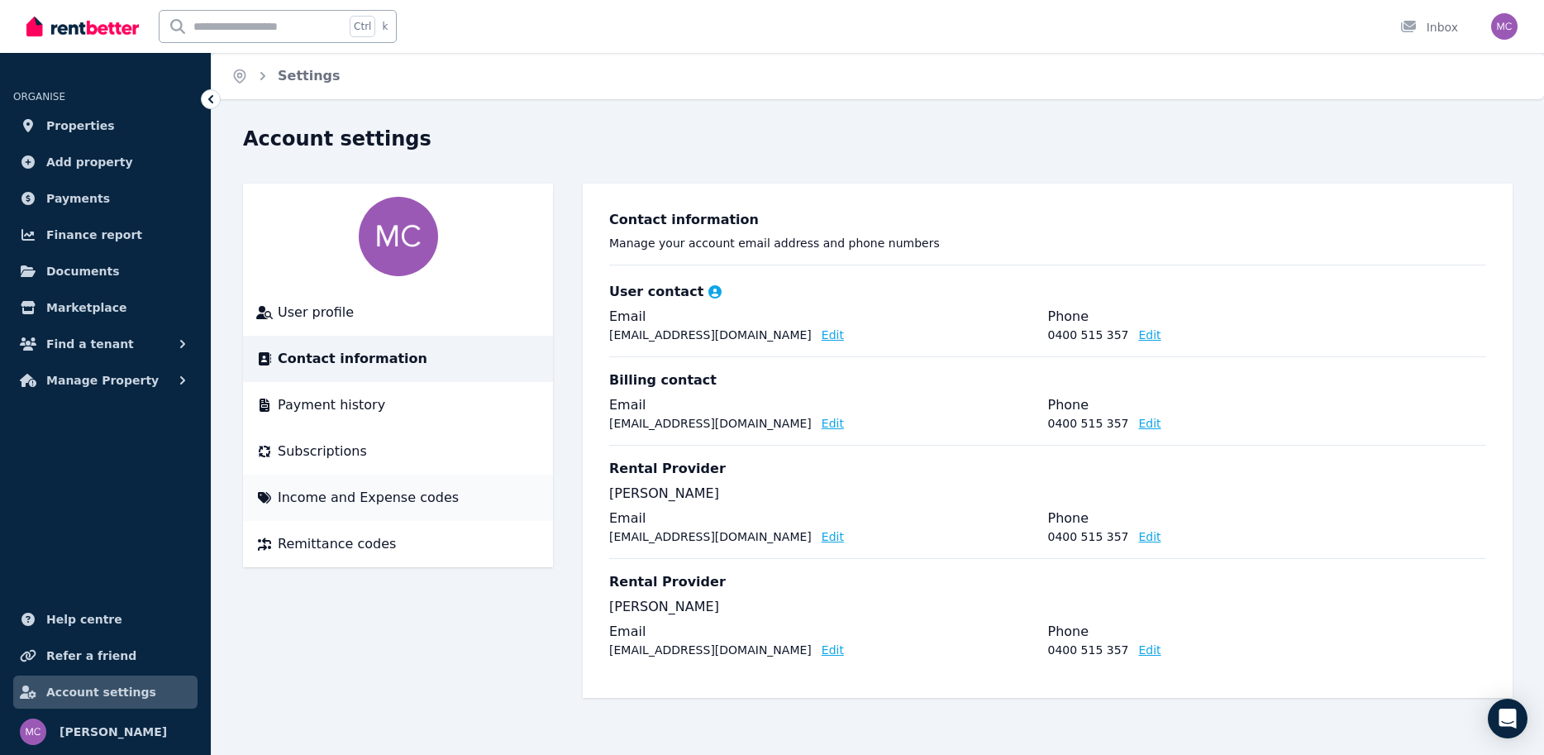
click at [389, 500] on span "Income and Expense codes" at bounding box center [368, 498] width 181 height 20
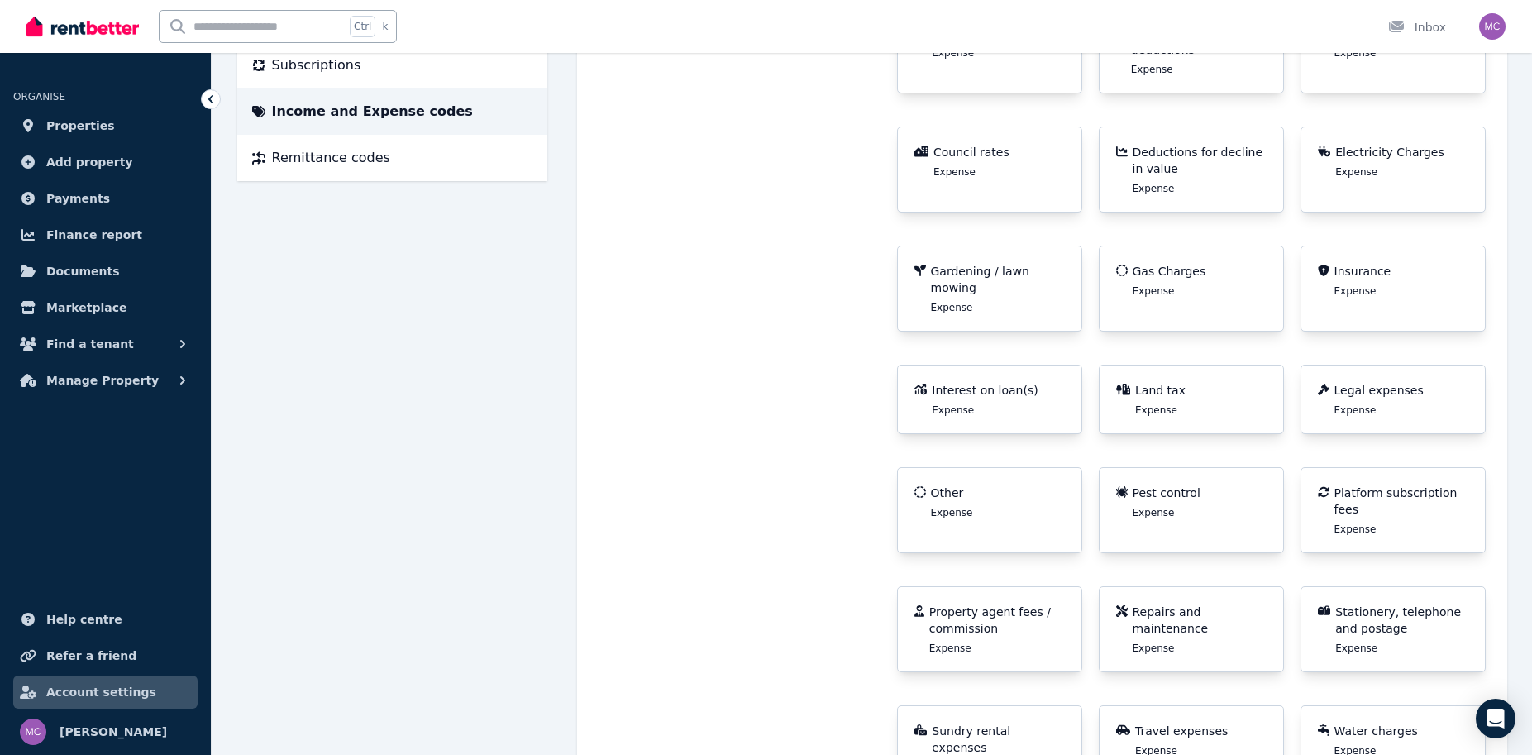
scroll to position [413, 0]
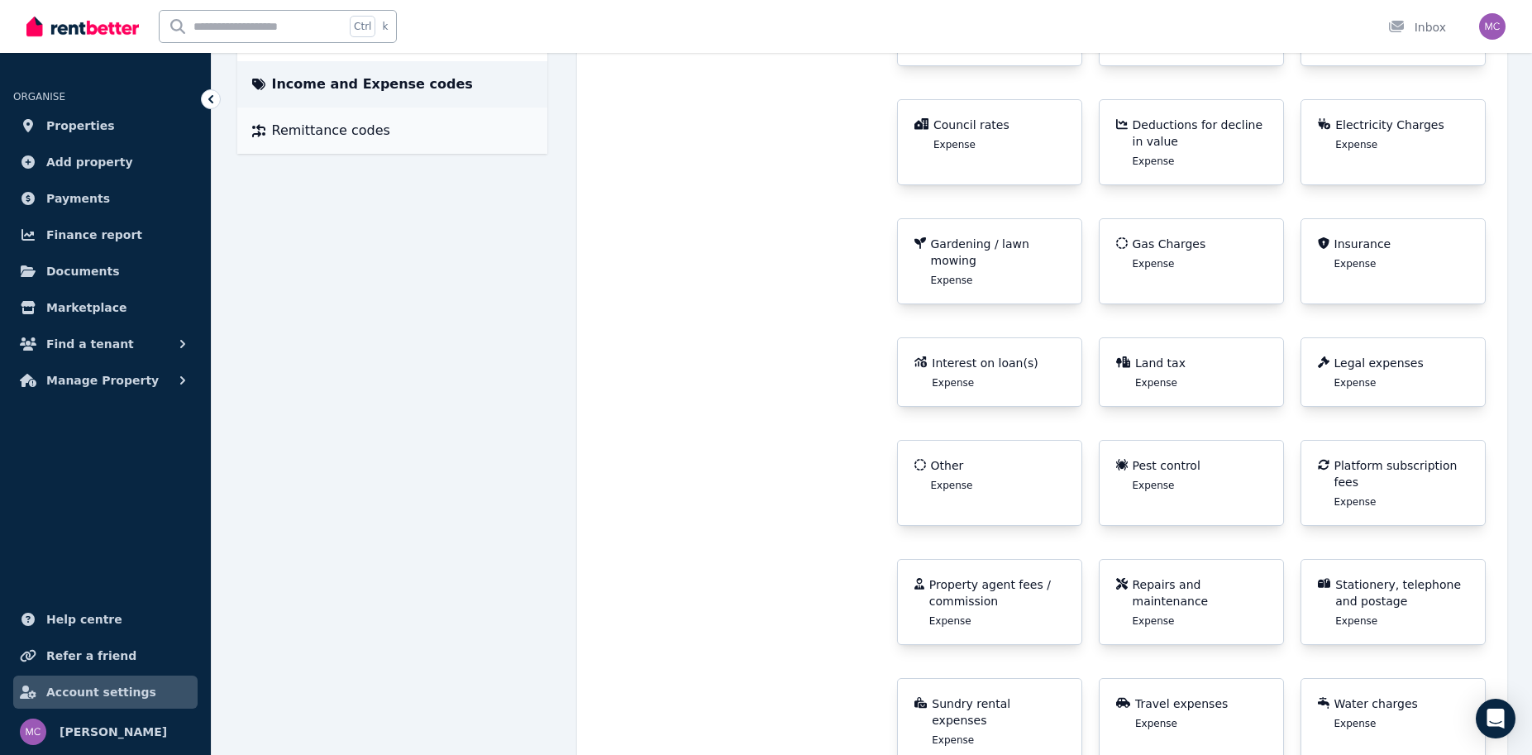
click at [422, 140] on li "Remittance codes" at bounding box center [392, 130] width 310 height 46
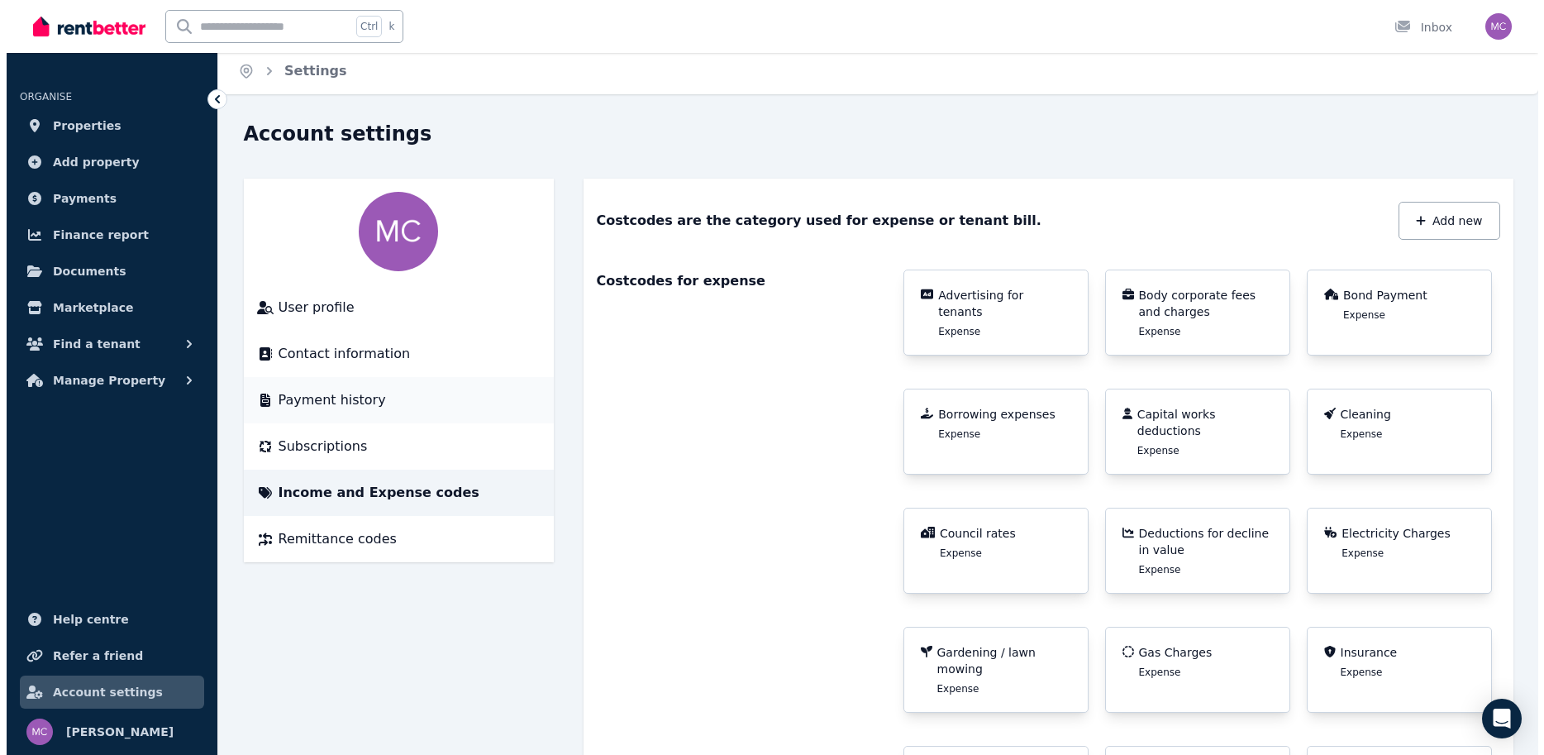
scroll to position [0, 0]
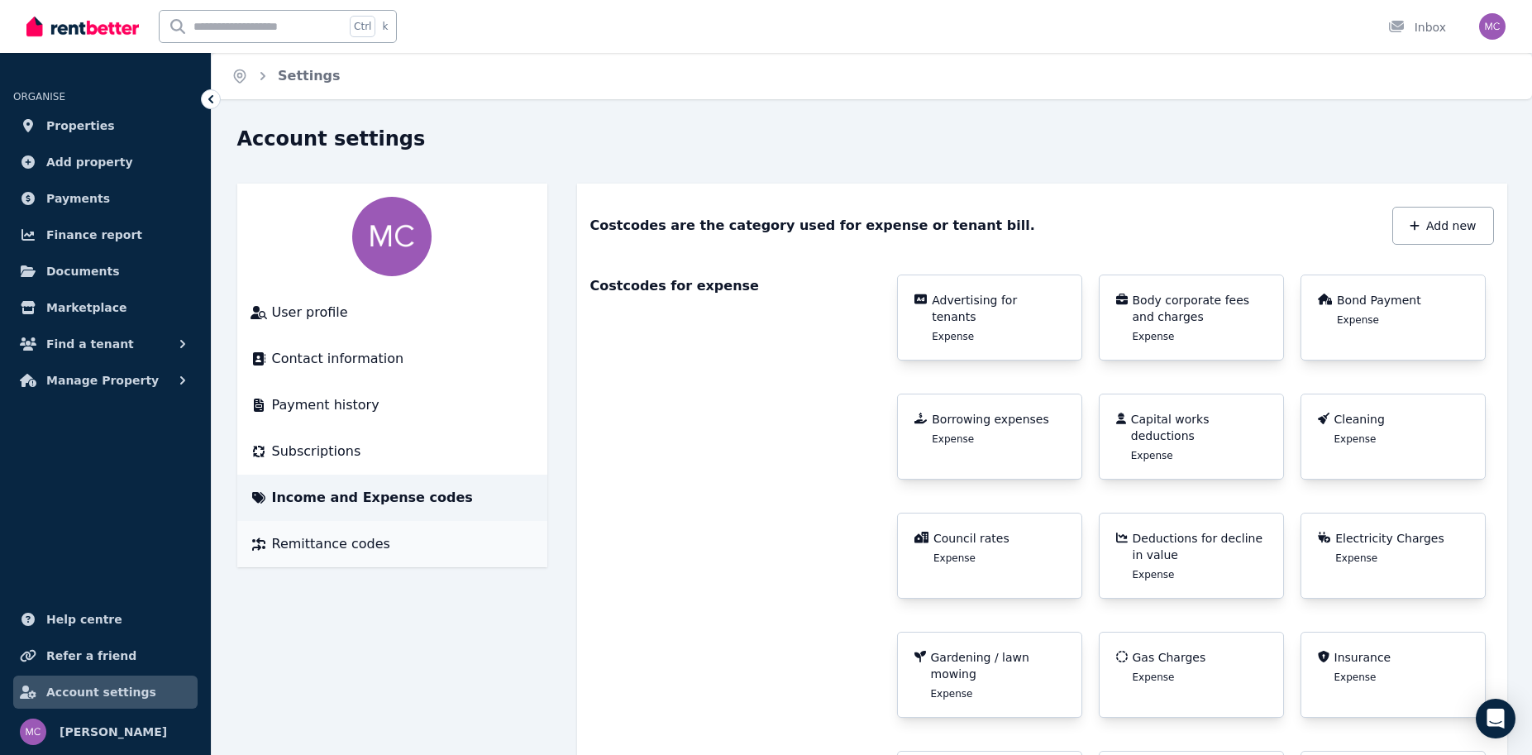
click at [333, 553] on span "Remittance codes" at bounding box center [331, 544] width 118 height 20
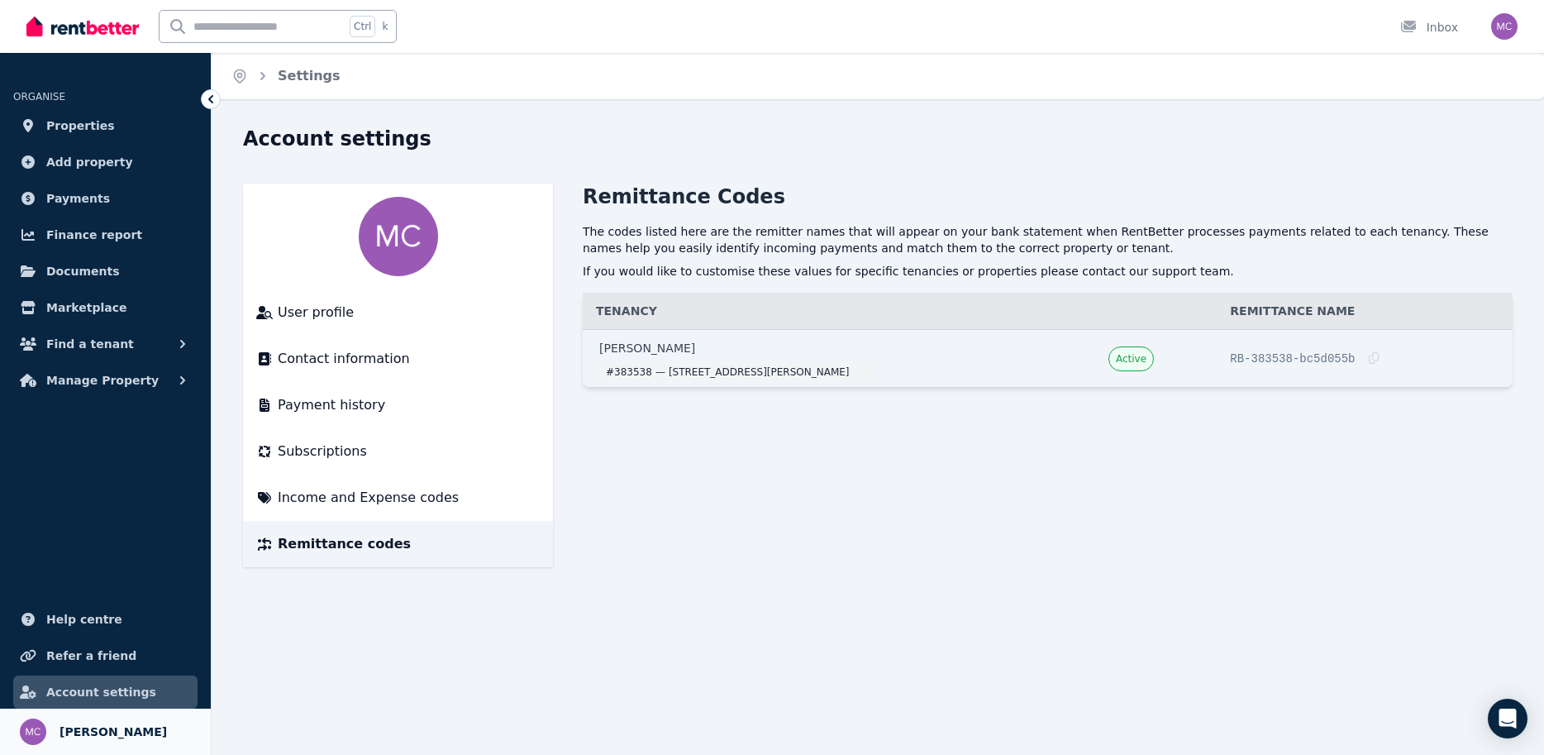
click at [40, 727] on img at bounding box center [33, 731] width 26 height 26
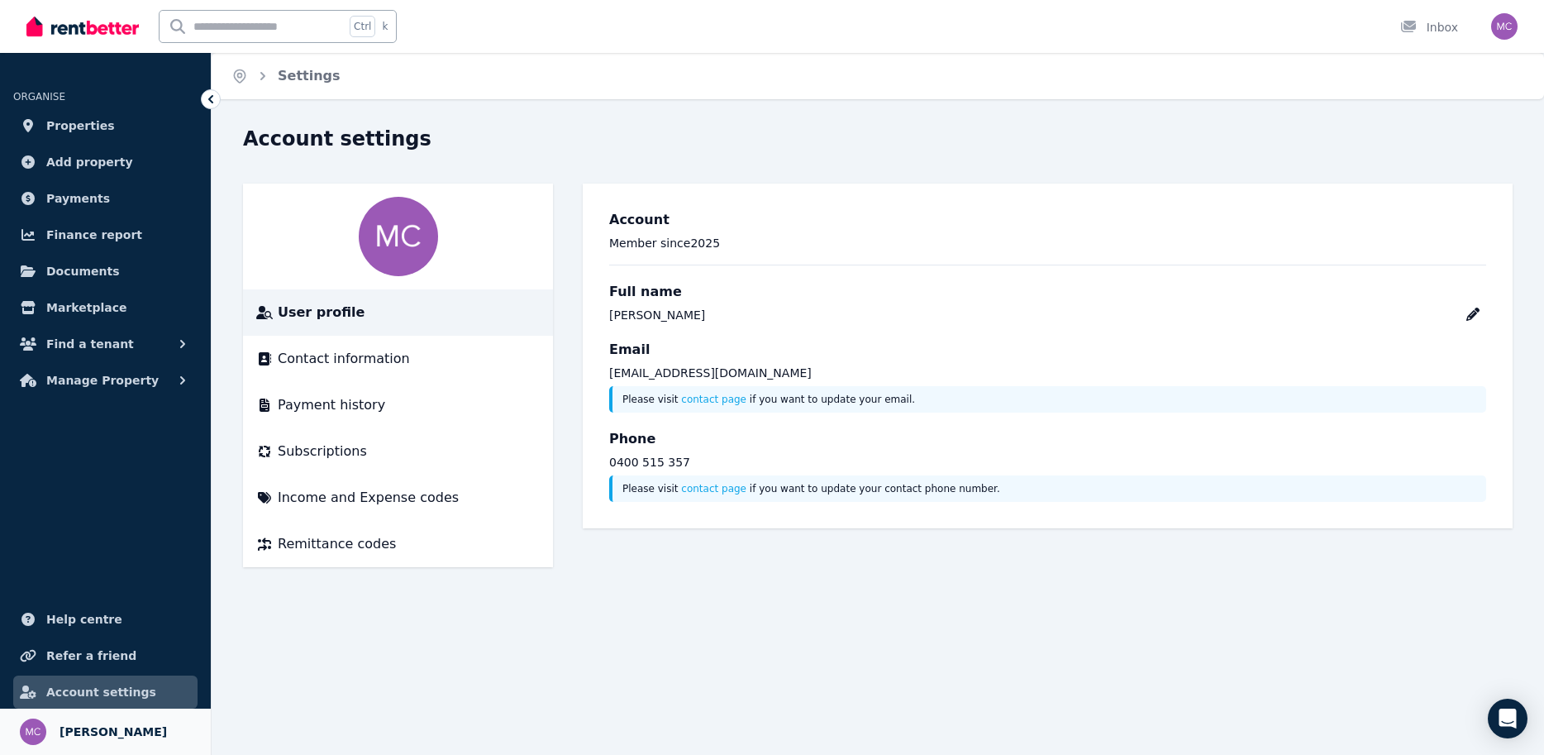
click at [36, 732] on img at bounding box center [33, 731] width 26 height 26
click at [128, 443] on ul "ORGANISE Properties Add property Payments Finance report Documents Marketplace …" at bounding box center [105, 411] width 211 height 685
click at [36, 730] on img at bounding box center [33, 731] width 26 height 26
click at [1511, 26] on img "button" at bounding box center [1504, 26] width 26 height 26
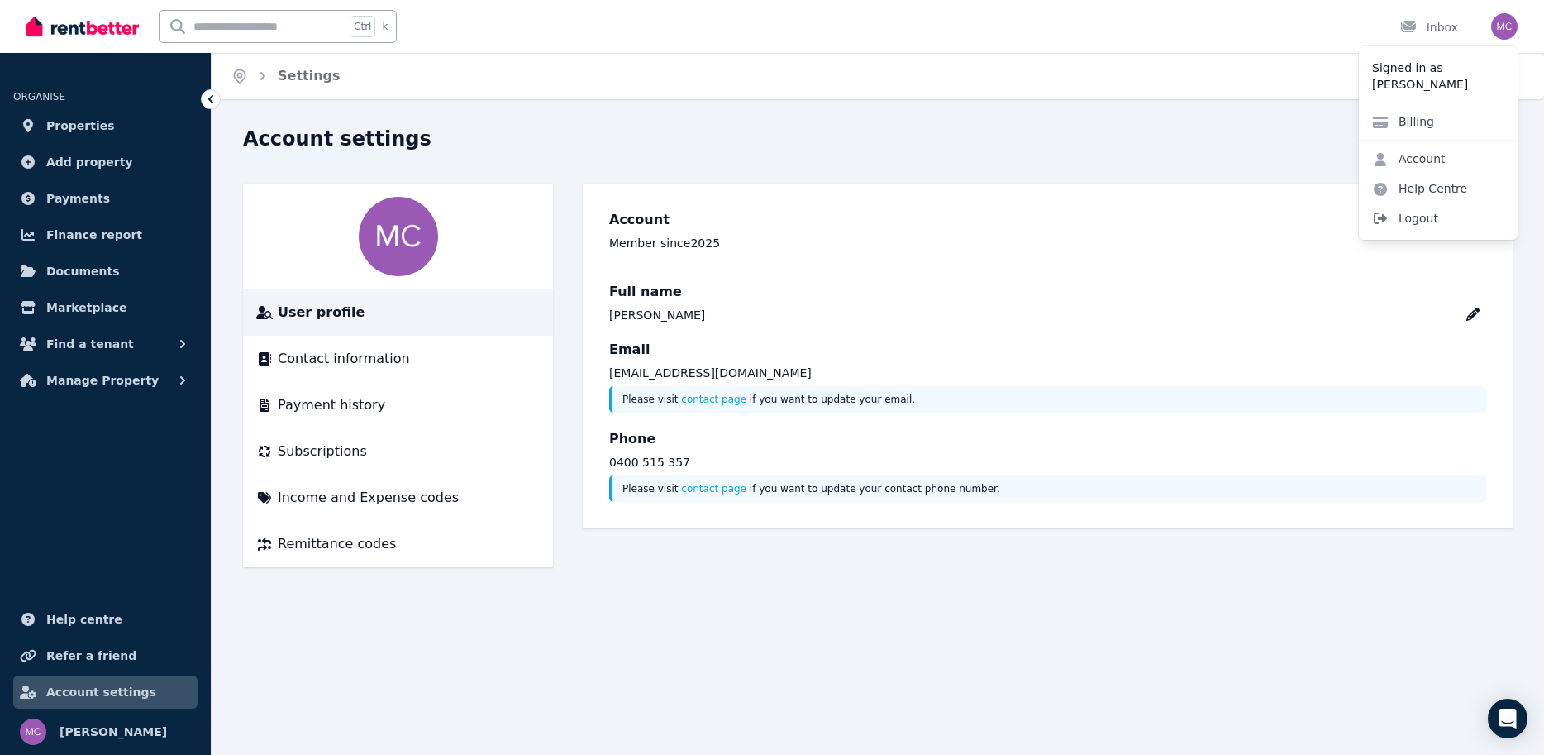
click at [1440, 216] on span "Logout" at bounding box center [1438, 218] width 159 height 30
